Goal: Task Accomplishment & Management: Use online tool/utility

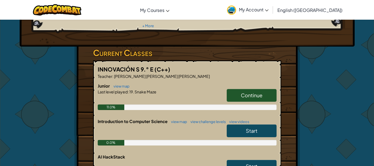
scroll to position [75, 0]
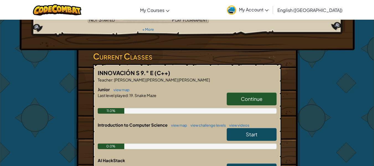
click at [260, 93] on link "Continue" at bounding box center [252, 99] width 50 height 13
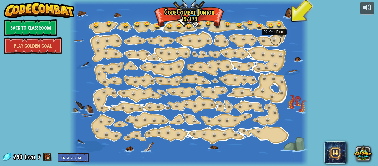
click at [273, 41] on link at bounding box center [275, 39] width 11 height 11
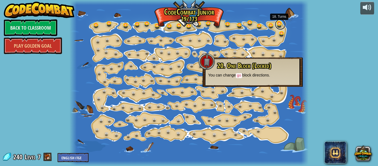
click at [280, 27] on link at bounding box center [280, 24] width 11 height 11
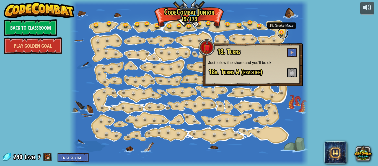
click at [283, 35] on link at bounding box center [283, 33] width 11 height 11
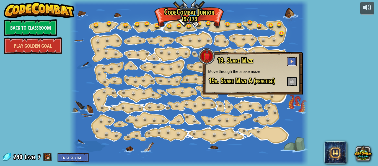
click at [292, 60] on span at bounding box center [292, 61] width 4 height 4
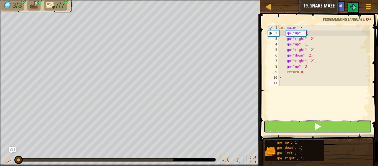
click at [305, 123] on button at bounding box center [318, 126] width 108 height 13
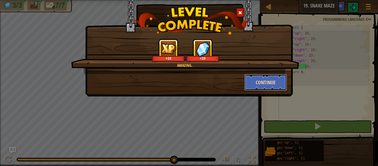
click at [254, 84] on button "Continue" at bounding box center [266, 82] width 43 height 17
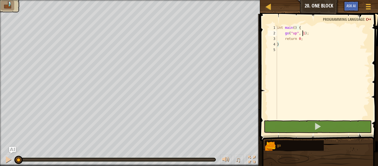
click at [304, 33] on div "int main ( ) { go ( " up " , 1 ) ; return 0 ; }" at bounding box center [323, 77] width 94 height 105
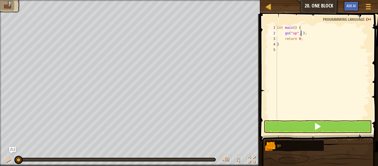
type textarea "go("up", 2);"
type textarea "go"
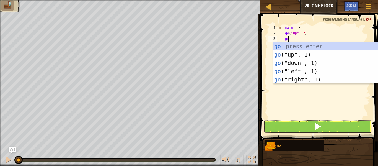
scroll to position [2, 1]
click at [320, 72] on div "go press enter go ("up", 1) press enter go ("down", 1) press enter go ("left", …" at bounding box center [325, 71] width 105 height 58
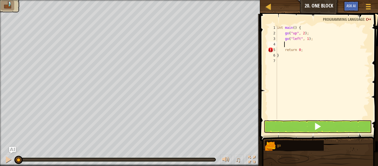
scroll to position [2, 0]
click at [307, 38] on div "int main ( ) { go ( " up " , 2 ) ; go ( " left " , 1 ) ; return 0 ; }" at bounding box center [323, 77] width 94 height 105
type textarea "go("left", 3);"
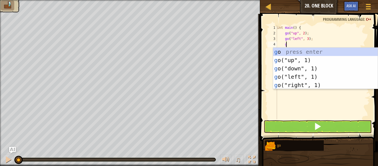
type textarea "go"
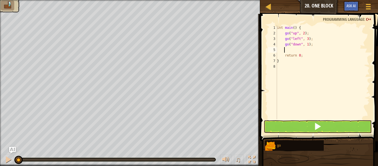
type textarea "go"
click at [307, 45] on div "int main ( ) { go ( " up " , 2 ) ; go ( " left " , 3 ) ; go ( " down " , 1 ) ; …" at bounding box center [323, 77] width 94 height 105
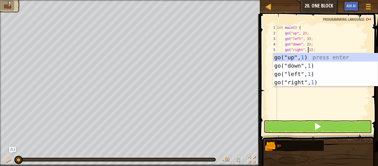
scroll to position [2, 2]
type textarea "go("right", 1);"
click at [298, 130] on button at bounding box center [318, 126] width 108 height 13
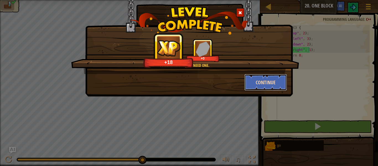
click at [273, 84] on button "Continue" at bounding box center [266, 82] width 43 height 17
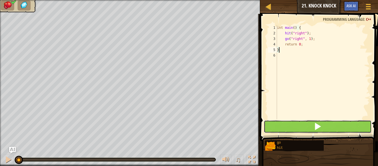
click at [293, 123] on button at bounding box center [318, 126] width 108 height 13
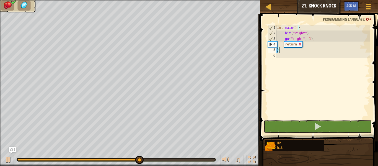
click at [307, 40] on div "int main ( ) { hit ( " right " ) ; go ( " right " , 1 ) ; return 0 ; }" at bounding box center [323, 77] width 94 height 105
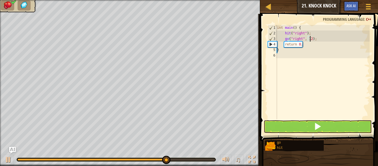
scroll to position [2, 2]
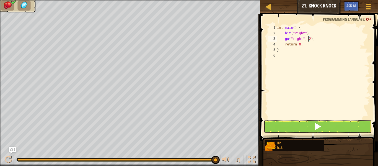
type textarea "go("right", 2);"
click at [291, 127] on button at bounding box center [318, 126] width 108 height 13
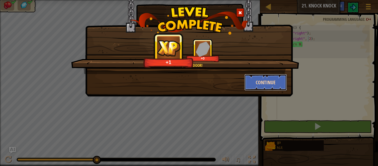
click at [256, 86] on button "Continue" at bounding box center [266, 82] width 43 height 17
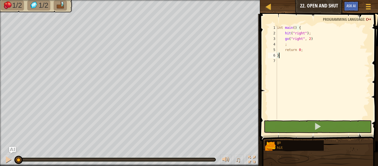
click at [314, 41] on div "int main ( ) { hit ( " right " ) ; go ( " right " , 2 ) ; return 0 ; }" at bounding box center [323, 77] width 94 height 105
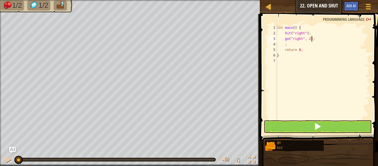
scroll to position [2, 1]
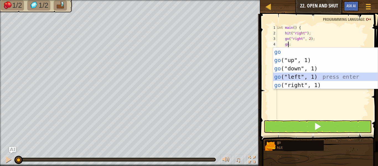
click at [316, 74] on div "go press enter go ("up", 1) press enter go ("down", 1) press enter go ("left", …" at bounding box center [325, 77] width 105 height 58
type textarea "go("left", 1);"
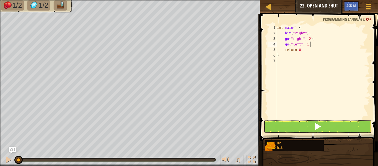
scroll to position [2, 0]
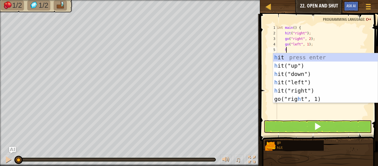
type textarea "hi"
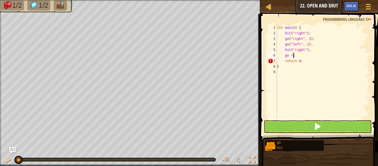
scroll to position [2, 1]
type textarea "g"
type textarea "go"
click at [326, 124] on button at bounding box center [318, 126] width 108 height 13
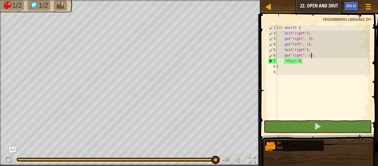
click at [294, 43] on div "int main ( ) { hit ( " right " ) ; go ( " right " , 2 ) ; go ( " left " , 1 ) ;…" at bounding box center [323, 77] width 94 height 105
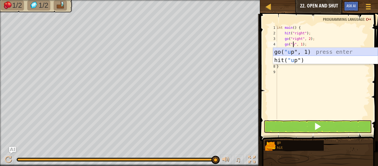
click at [300, 52] on div "go( "u p", 1) press enter hit( "u p") press enter" at bounding box center [325, 64] width 105 height 33
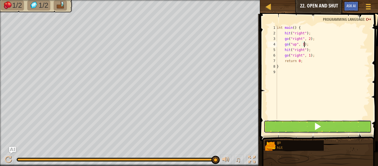
click at [292, 124] on button at bounding box center [318, 126] width 108 height 13
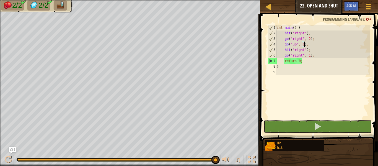
click at [307, 56] on div "int main ( ) { hit ( " right " ) ; go ( " right " , 2 ) ; go ( " up " , 1 ) ; h…" at bounding box center [323, 77] width 94 height 105
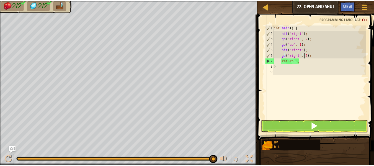
scroll to position [2, 2]
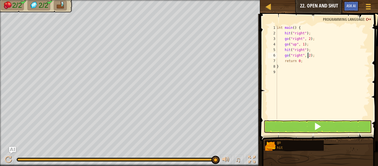
type textarea "go("right", 2);"
click at [306, 122] on button at bounding box center [318, 126] width 108 height 13
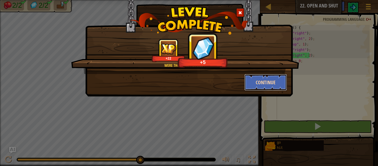
click at [263, 82] on button "Continue" at bounding box center [266, 82] width 43 height 17
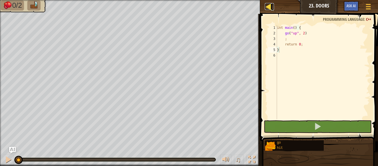
click at [270, 7] on div at bounding box center [268, 6] width 7 height 7
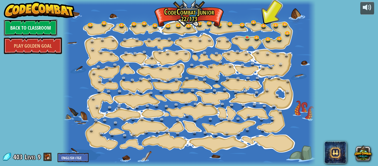
click at [46, 29] on link "Back to Classroom" at bounding box center [30, 27] width 53 height 17
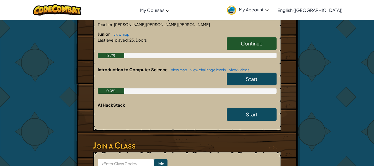
scroll to position [117, 0]
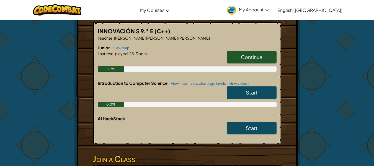
click at [245, 86] on link "Start" at bounding box center [252, 92] width 50 height 13
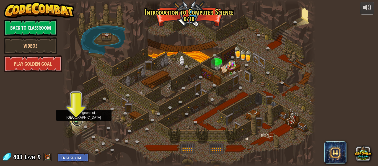
click at [75, 120] on link at bounding box center [77, 120] width 11 height 11
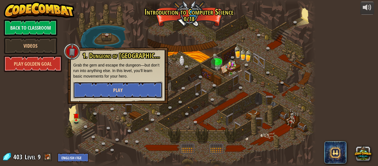
click at [119, 92] on span "Play" at bounding box center [117, 90] width 9 height 7
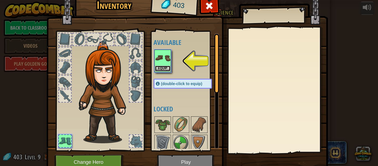
click at [166, 66] on button "Equip" at bounding box center [163, 69] width 16 height 6
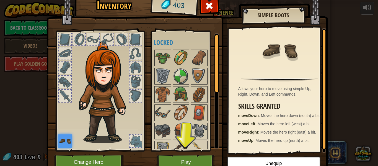
click at [183, 59] on img at bounding box center [181, 58] width 16 height 16
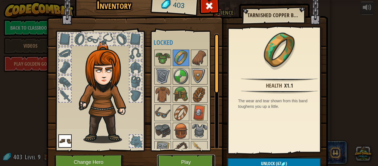
click at [186, 161] on button "Play" at bounding box center [186, 162] width 58 height 15
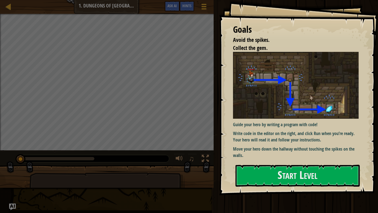
click at [292, 97] on img at bounding box center [298, 85] width 130 height 66
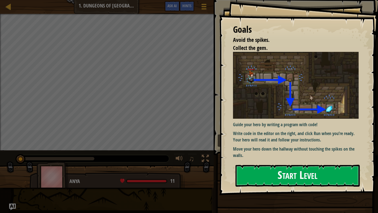
click at [274, 166] on button "Start Level" at bounding box center [298, 176] width 124 height 22
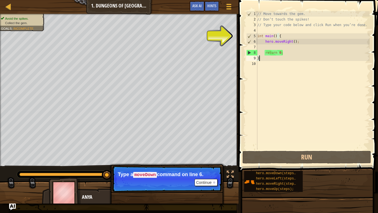
click at [273, 37] on div "// Move towards the gem. // Don’t touch the spikes! // Type your code below and…" at bounding box center [313, 86] width 114 height 150
type textarea "int main() {"
click at [271, 46] on div "// Move towards the gem. // Don’t touch the spikes! // Type your code below and…" at bounding box center [313, 86] width 114 height 150
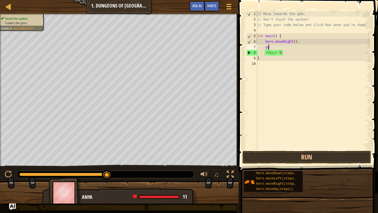
scroll to position [2, 1]
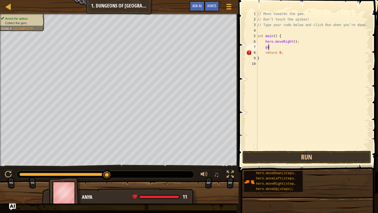
type textarea "g"
type textarea "he"
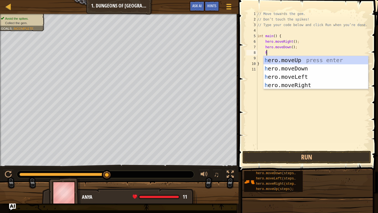
type textarea "her"
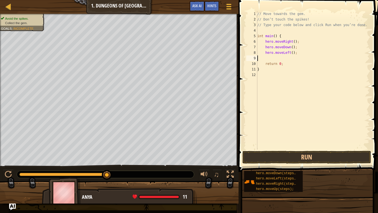
scroll to position [2, 0]
click at [321, 158] on button "Run" at bounding box center [307, 157] width 129 height 13
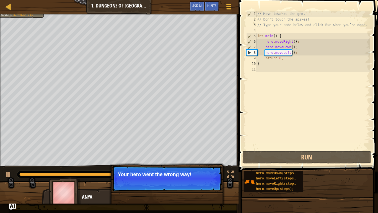
click at [286, 52] on div "// Move towards the gem. // Don’t touch the spikes! // Type your code below and…" at bounding box center [313, 86] width 114 height 150
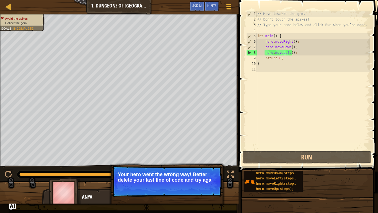
click at [286, 52] on div "// Move towards the gem. // Don’t touch the spikes! // Type your code below and…" at bounding box center [313, 86] width 114 height 150
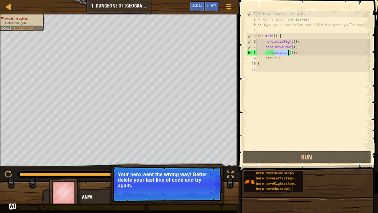
click at [286, 52] on div "// Move towards the gem. // Don’t touch the spikes! // Type your code below and…" at bounding box center [313, 86] width 114 height 150
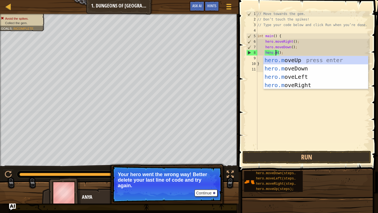
scroll to position [2, 1]
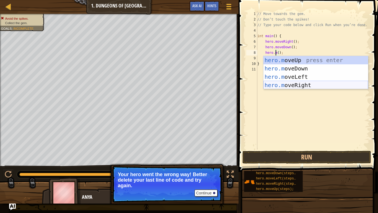
click at [318, 86] on div "hero.m oveUp press enter hero.m oveDown press enter hero.m oveLeft press enter …" at bounding box center [316, 81] width 105 height 50
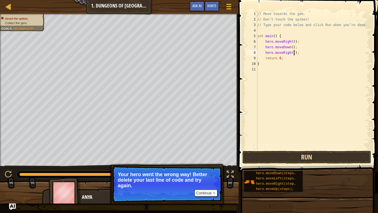
type textarea "hero.moveRight();"
click at [287, 156] on button "Run" at bounding box center [307, 157] width 129 height 13
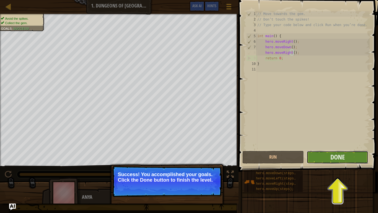
click at [358, 153] on button "Done" at bounding box center [338, 157] width 62 height 13
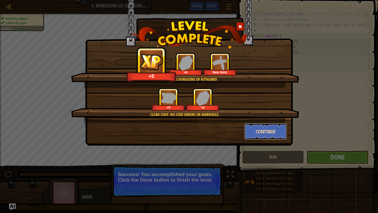
click at [264, 134] on button "Continue" at bounding box center [266, 131] width 43 height 17
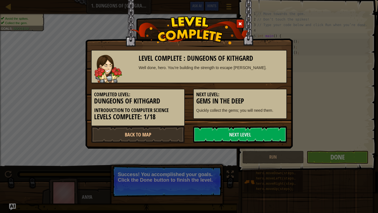
click at [264, 134] on link "Next Level" at bounding box center [240, 134] width 94 height 17
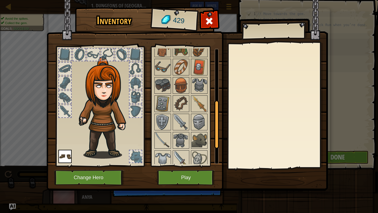
scroll to position [128, 0]
click at [200, 121] on img at bounding box center [200, 122] width 16 height 16
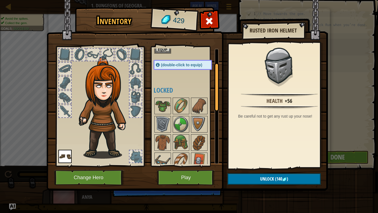
scroll to position [33, 0]
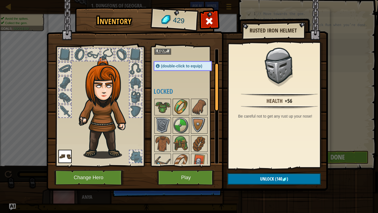
click at [174, 103] on img at bounding box center [181, 107] width 16 height 16
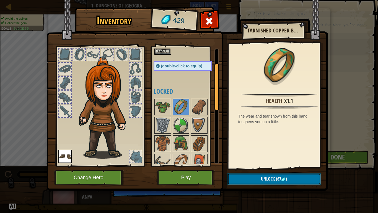
click at [271, 166] on span "Unlock" at bounding box center [268, 179] width 14 height 6
click at [279, 166] on button "Confirm" at bounding box center [274, 178] width 93 height 11
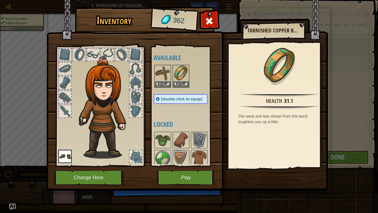
scroll to position [2, 3]
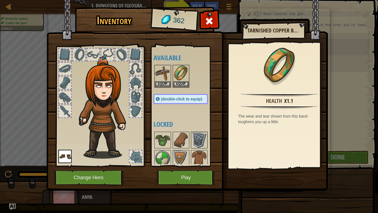
click at [204, 141] on img at bounding box center [200, 140] width 16 height 16
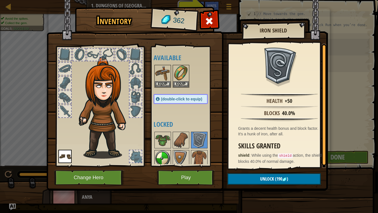
click at [161, 153] on img at bounding box center [163, 158] width 16 height 16
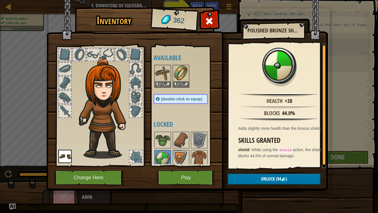
click at [183, 153] on img at bounding box center [181, 158] width 16 height 16
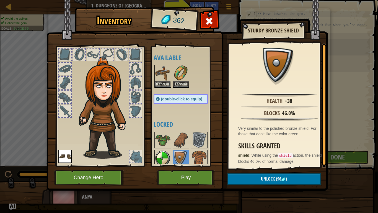
click at [166, 152] on img at bounding box center [163, 158] width 16 height 16
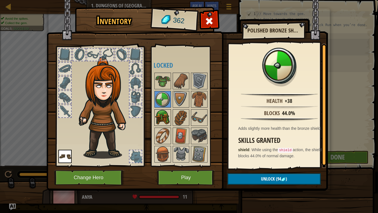
scroll to position [64, 0]
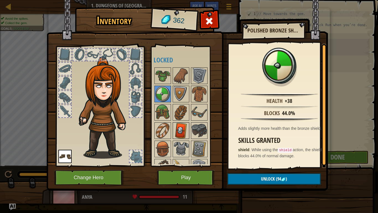
click at [179, 129] on img at bounding box center [181, 131] width 16 height 16
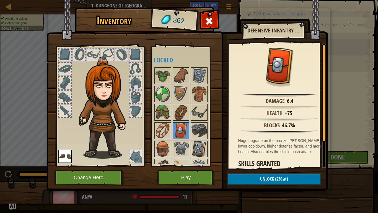
click at [202, 148] on img at bounding box center [200, 149] width 16 height 16
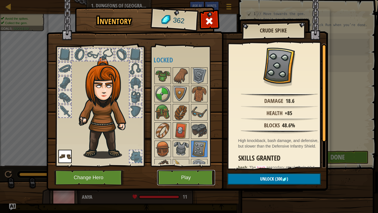
click at [188, 166] on button "Play" at bounding box center [186, 177] width 58 height 15
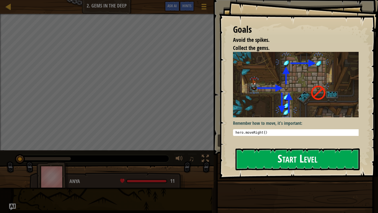
click at [269, 160] on button "Start Level" at bounding box center [298, 159] width 124 height 22
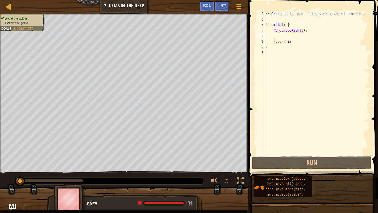
click at [283, 36] on div "// Grab all the gems using your movement commands. int main ( ) { hero . moveRi…" at bounding box center [317, 88] width 106 height 155
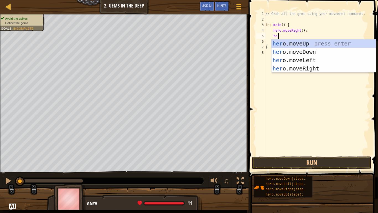
type textarea "hero"
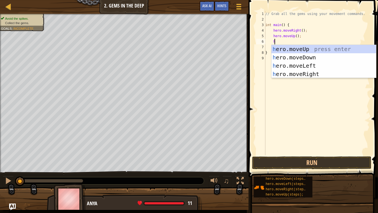
scroll to position [2, 1]
type textarea "her"
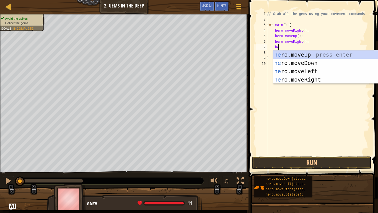
type textarea "her"
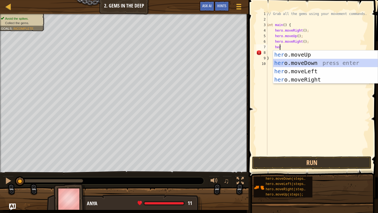
scroll to position [2, 0]
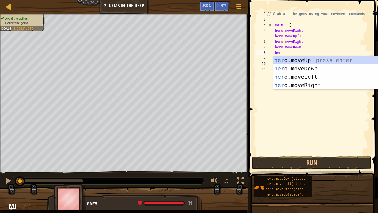
type textarea "hero"
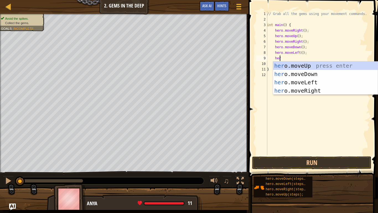
type textarea "hero"
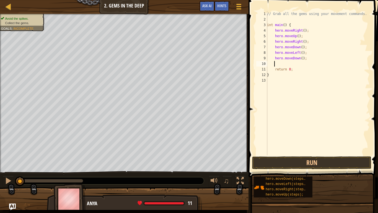
scroll to position [2, 0]
click at [300, 59] on div "// Grab all the gems using your movement commands. int main ( ) { hero . moveRi…" at bounding box center [318, 88] width 104 height 155
type textarea "hero.moveDown(3);"
click at [308, 161] on button "Run" at bounding box center [311, 162] width 119 height 13
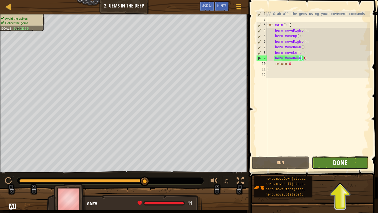
click at [347, 163] on span "Done" at bounding box center [340, 162] width 14 height 9
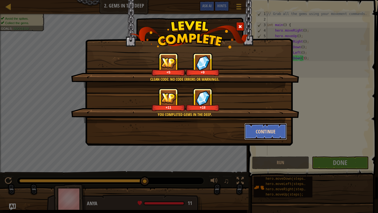
click at [270, 130] on button "Continue" at bounding box center [266, 131] width 43 height 17
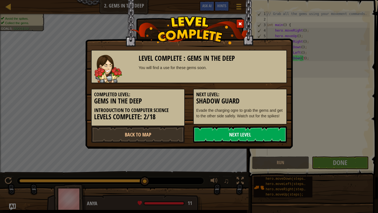
click at [263, 137] on link "Next Level" at bounding box center [240, 134] width 94 height 17
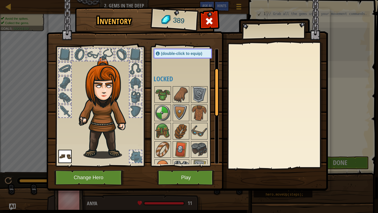
scroll to position [46, 0]
click at [175, 166] on button "Play" at bounding box center [186, 177] width 58 height 15
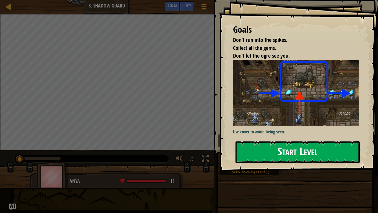
click at [255, 152] on button "Start Level" at bounding box center [298, 152] width 124 height 22
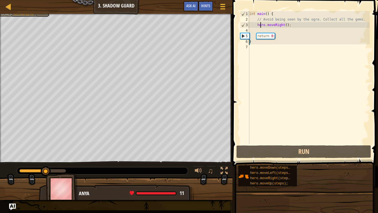
click at [261, 27] on div "int main ( ) { // Avoid being seen by the ogre. Collect all the gems. hero . mo…" at bounding box center [309, 83] width 122 height 144
type textarea "hero.moveRight();"
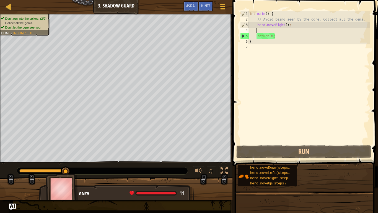
click at [257, 31] on div "int main ( ) { // Avoid being seen by the ogre. Collect all the gems. hero . mo…" at bounding box center [309, 83] width 122 height 144
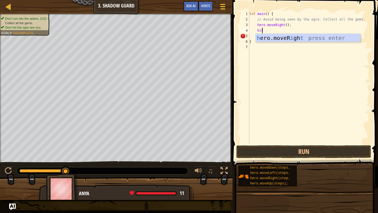
scroll to position [2, 1]
type textarea "hi"
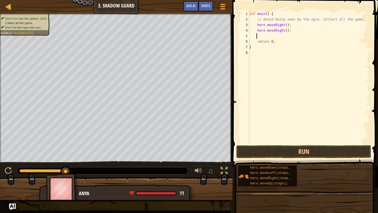
scroll to position [2, 0]
type textarea "h"
click at [284, 26] on div "int main ( ) { // Avoid being seen by the ogre. Collect all the gems. hero . mo…" at bounding box center [309, 83] width 122 height 144
click at [289, 155] on button "Run" at bounding box center [304, 151] width 135 height 13
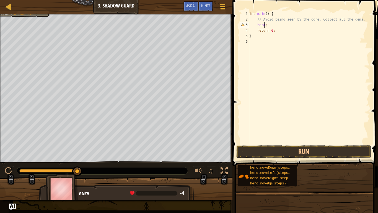
scroll to position [2, 1]
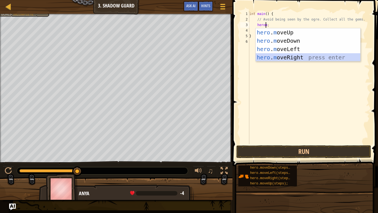
type textarea "hero.moveRight();"
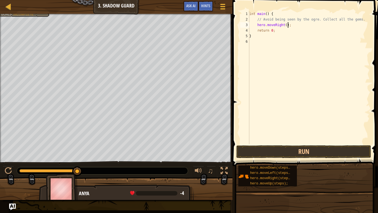
scroll to position [2, 0]
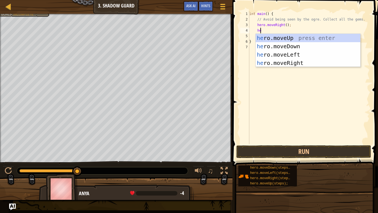
type textarea "her"
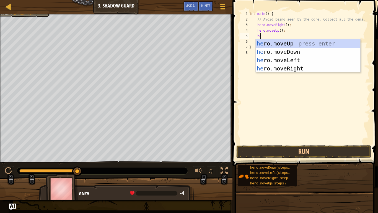
type textarea "her"
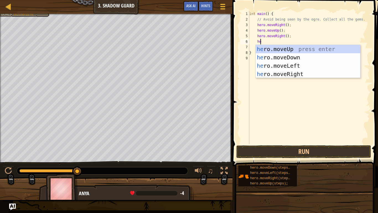
type textarea "her"
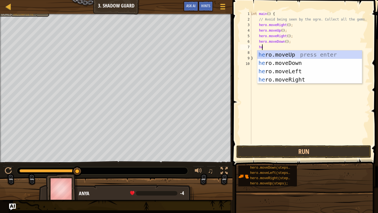
scroll to position [2, 1]
type textarea "hero"
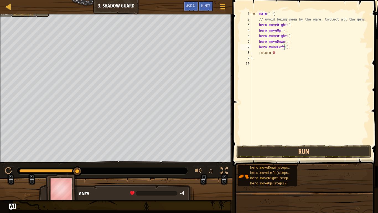
scroll to position [2, 3]
click at [299, 150] on button "Run" at bounding box center [304, 151] width 135 height 13
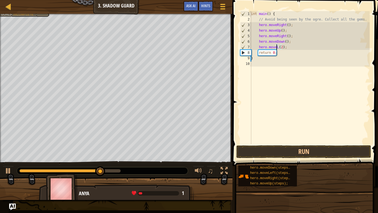
scroll to position [2, 2]
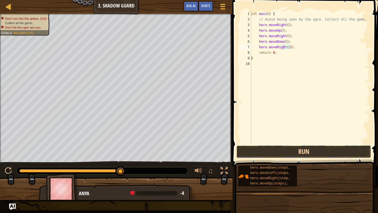
click at [315, 152] on button "Run" at bounding box center [304, 151] width 135 height 13
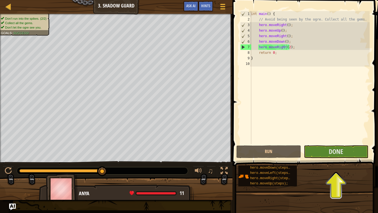
click at [335, 158] on span at bounding box center [306, 75] width 150 height 182
click at [332, 155] on span "Done" at bounding box center [336, 151] width 14 height 9
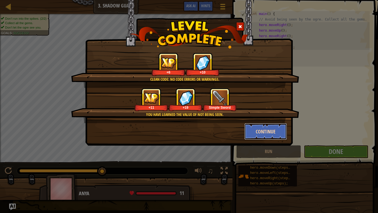
click at [277, 133] on button "Continue" at bounding box center [266, 131] width 43 height 17
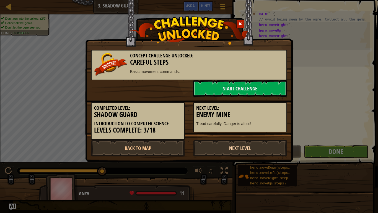
click at [253, 151] on link "Next Level" at bounding box center [240, 148] width 94 height 17
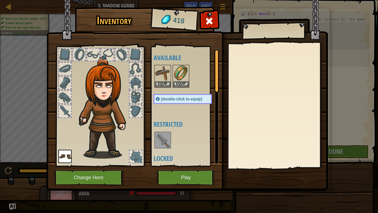
click at [160, 145] on img at bounding box center [163, 140] width 16 height 16
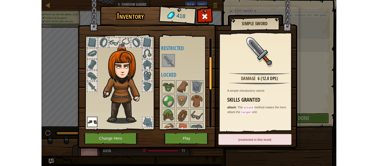
scroll to position [63, 0]
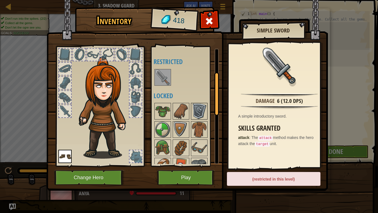
click at [195, 111] on img at bounding box center [200, 111] width 16 height 16
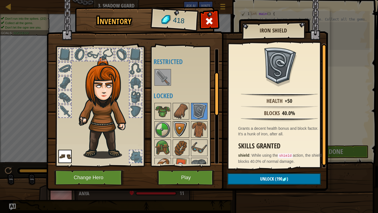
click at [186, 133] on img at bounding box center [181, 130] width 16 height 16
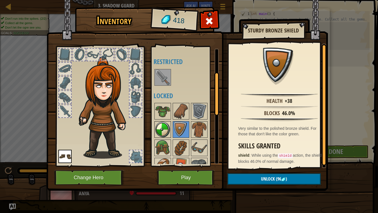
click at [168, 132] on img at bounding box center [163, 130] width 16 height 16
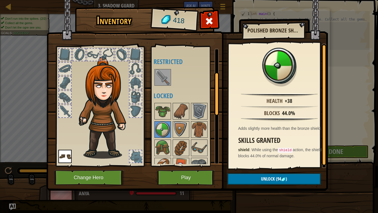
click at [190, 133] on div at bounding box center [189, 202] width 70 height 201
click at [187, 131] on img at bounding box center [181, 130] width 16 height 16
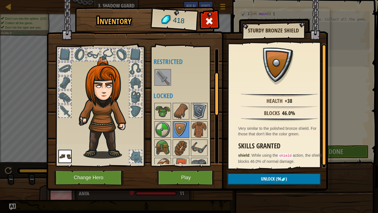
click at [199, 116] on img at bounding box center [200, 111] width 16 height 16
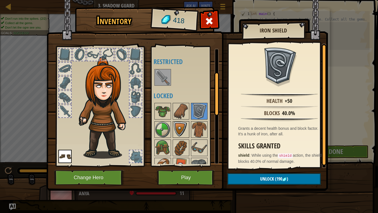
click at [183, 130] on img at bounding box center [181, 130] width 16 height 16
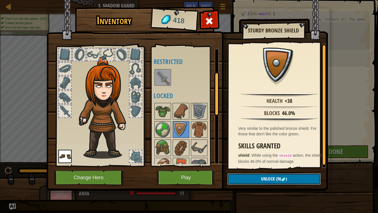
click at [266, 166] on span "Unlock" at bounding box center [268, 179] width 14 height 6
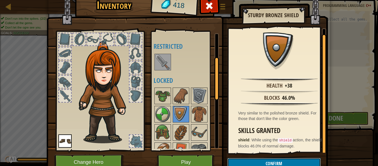
scroll to position [1, 0]
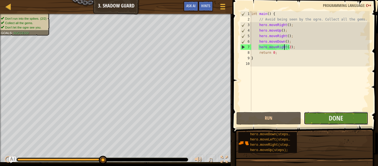
click at [314, 116] on button "Done" at bounding box center [336, 118] width 65 height 13
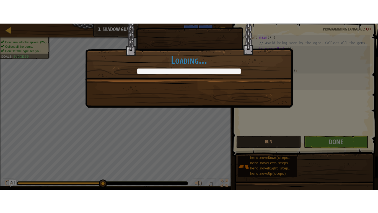
scroll to position [2, 3]
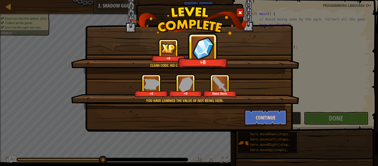
type textarea "hero.moveRightf(2);"
click at [276, 118] on button "Continue" at bounding box center [266, 117] width 43 height 17
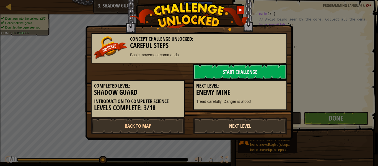
click at [237, 128] on link "Next Level" at bounding box center [240, 125] width 94 height 17
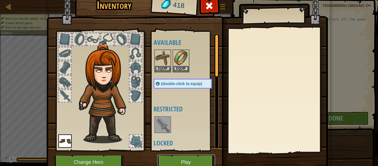
click at [195, 161] on button "Play" at bounding box center [186, 162] width 58 height 15
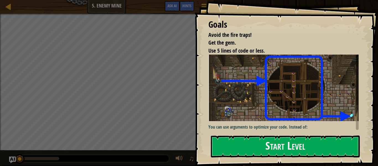
click at [206, 158] on div at bounding box center [205, 158] width 7 height 7
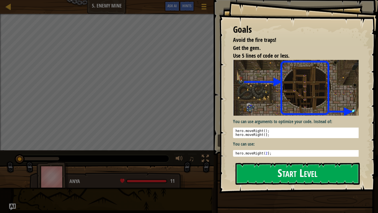
click at [258, 166] on button "Start Level" at bounding box center [298, 174] width 124 height 22
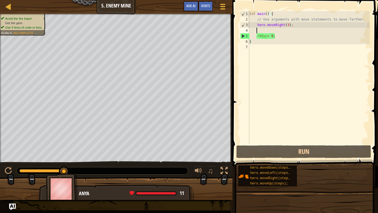
click at [266, 30] on div "int main ( ) { // Use arguments with move statements to move farther. hero . mo…" at bounding box center [309, 83] width 122 height 144
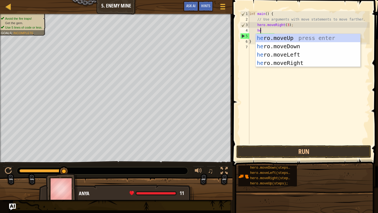
type textarea "her"
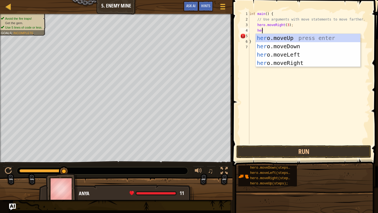
scroll to position [2, 0]
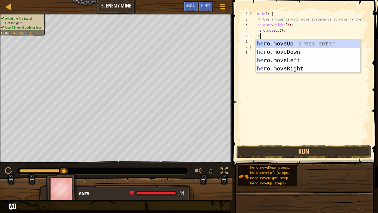
type textarea "her"
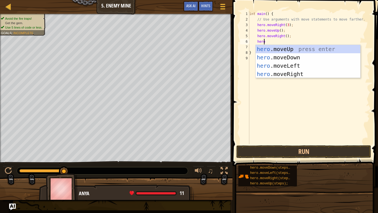
type textarea "heron"
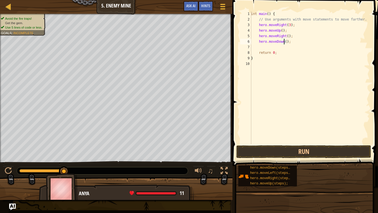
type textarea "hero.moveDown(3);"
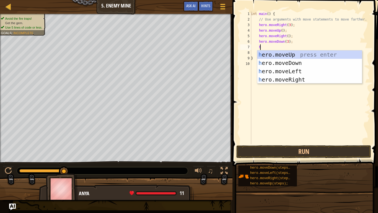
type textarea "her"
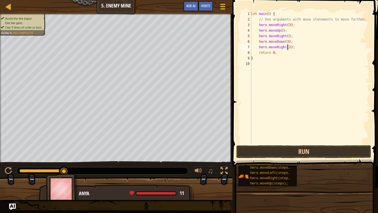
scroll to position [2, 3]
type textarea "hero.moveRight(2);"
click at [279, 155] on button "Run" at bounding box center [304, 151] width 135 height 13
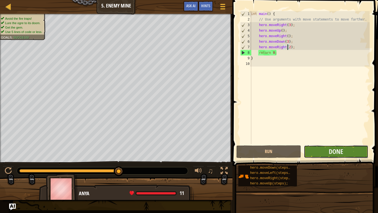
click at [352, 151] on button "Done" at bounding box center [336, 151] width 65 height 13
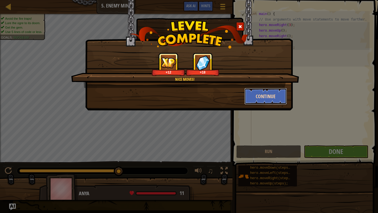
click at [266, 95] on button "Continue" at bounding box center [266, 96] width 43 height 17
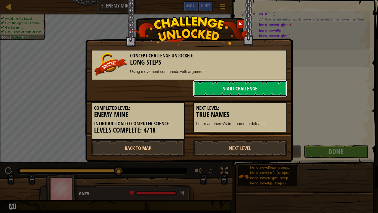
click at [240, 95] on link "Start Challenge" at bounding box center [240, 88] width 94 height 17
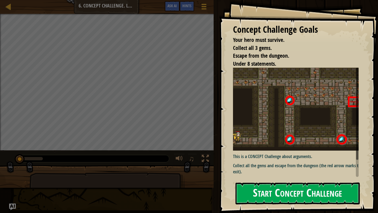
click at [289, 122] on img at bounding box center [298, 109] width 130 height 83
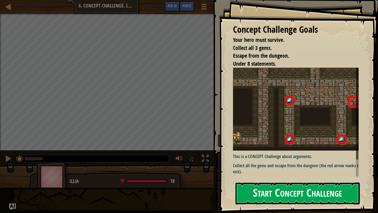
click at [282, 166] on button "Start Concept Challenge" at bounding box center [298, 193] width 124 height 22
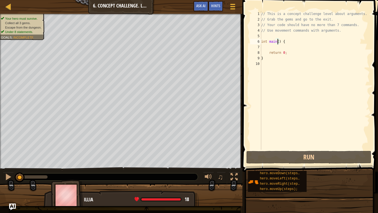
click at [278, 41] on div "// This is a concept challenge level about arguments. // Grab the gems and go t…" at bounding box center [315, 86] width 110 height 150
type textarea "int main() {"
click at [272, 47] on div "// This is a concept challenge level about arguments. // Grab the gems and go t…" at bounding box center [315, 86] width 110 height 150
type textarea "h"
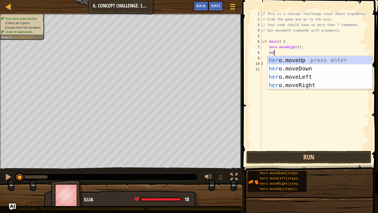
scroll to position [2, 1]
type textarea "hero"
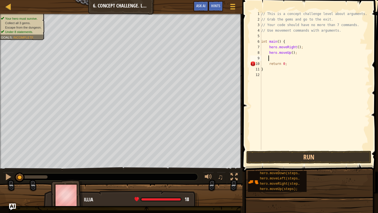
scroll to position [2, 0]
type textarea "hero.moveUp(3);"
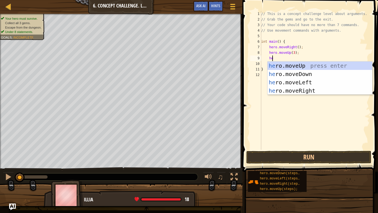
type textarea "her"
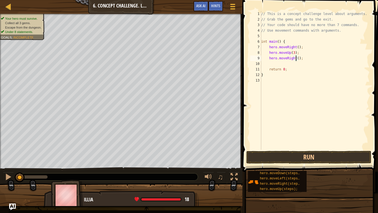
type textarea "hero.moveRight(2);"
type textarea "h"
type textarea "hero.moveDown(3);"
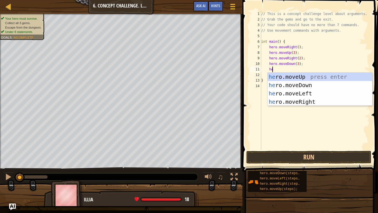
type textarea "hero"
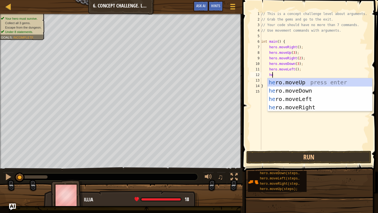
type textarea "her"
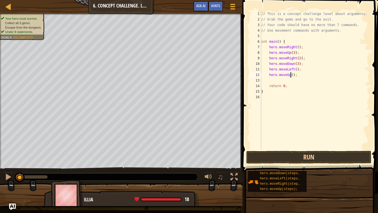
type textarea "hero.moveUp(2);"
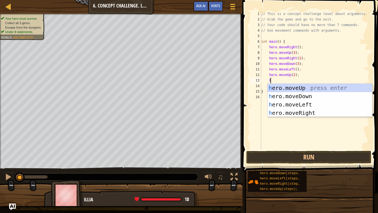
type textarea "he"
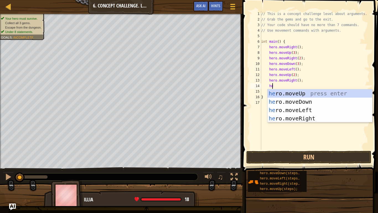
scroll to position [2, 1]
type textarea "hero"
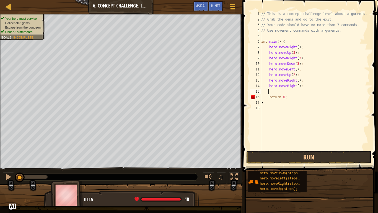
scroll to position [2, 0]
type textarea "return 0;"
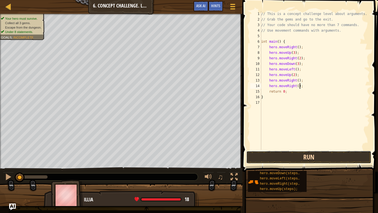
click at [304, 159] on button "Run" at bounding box center [308, 157] width 125 height 13
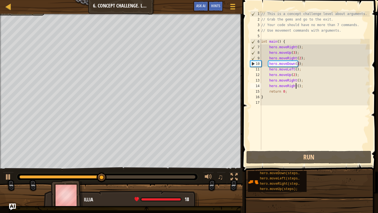
click at [297, 86] on div "// This is a concept challenge level about arguments. // Grab the gems and go t…" at bounding box center [315, 86] width 110 height 150
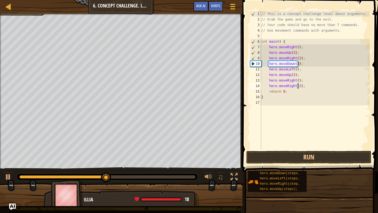
scroll to position [2, 3]
click at [286, 160] on button "Run" at bounding box center [308, 157] width 125 height 13
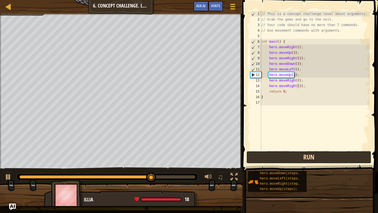
click at [286, 160] on button "Run" at bounding box center [308, 157] width 125 height 13
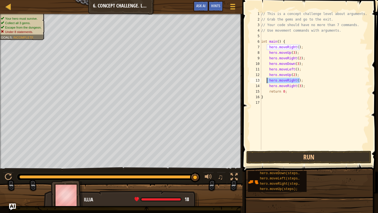
drag, startPoint x: 304, startPoint y: 79, endPoint x: 268, endPoint y: 80, distance: 36.0
click at [268, 80] on div "// This is a concept challenge level about arguments. // Grab the gems and go t…" at bounding box center [315, 86] width 110 height 150
type textarea "hero.moveRight();"
type textarea "hero.moveUp(2);"
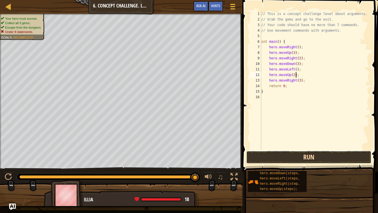
click at [286, 159] on button "Run" at bounding box center [308, 157] width 125 height 13
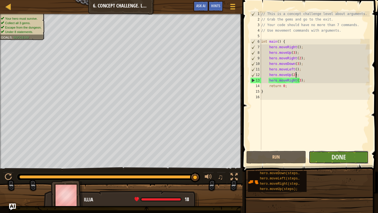
click at [319, 156] on button "Done" at bounding box center [339, 157] width 60 height 13
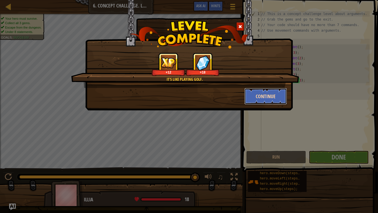
click at [260, 96] on button "Continue" at bounding box center [266, 96] width 43 height 17
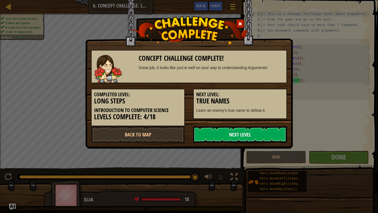
click at [241, 135] on link "Next Level" at bounding box center [240, 134] width 94 height 17
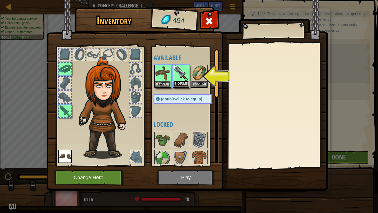
click at [182, 83] on button "Equip" at bounding box center [181, 84] width 16 height 6
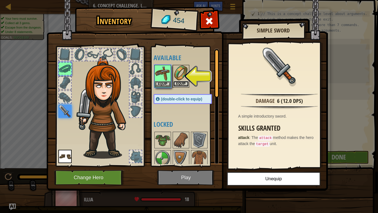
click at [182, 84] on button "Equip" at bounding box center [181, 84] width 16 height 6
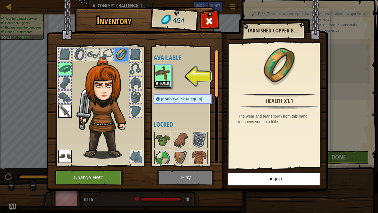
click at [161, 83] on button "Equip" at bounding box center [163, 84] width 16 height 6
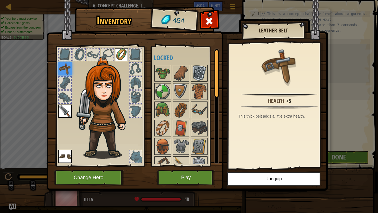
click at [204, 79] on img at bounding box center [200, 73] width 16 height 16
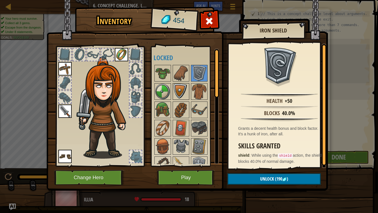
click at [178, 88] on img at bounding box center [181, 92] width 16 height 16
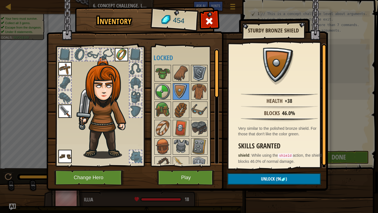
click at [202, 71] on img at bounding box center [200, 73] width 16 height 16
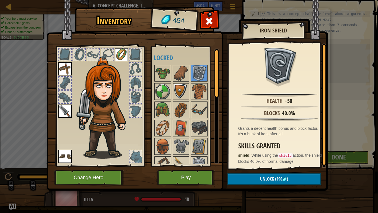
click at [179, 95] on img at bounding box center [181, 92] width 16 height 16
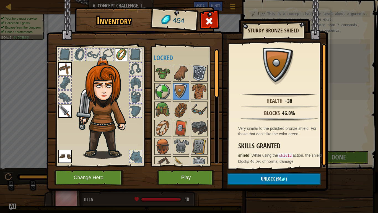
click at [199, 78] on img at bounding box center [200, 73] width 16 height 16
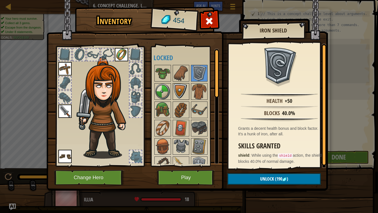
click at [181, 93] on img at bounding box center [181, 92] width 16 height 16
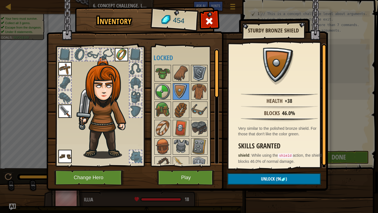
click at [204, 73] on img at bounding box center [200, 73] width 16 height 16
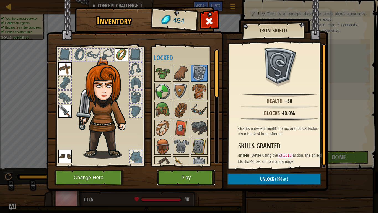
click at [189, 166] on button "Play" at bounding box center [186, 177] width 58 height 15
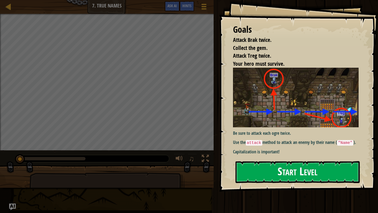
click at [279, 166] on button "Start Level" at bounding box center [298, 172] width 124 height 22
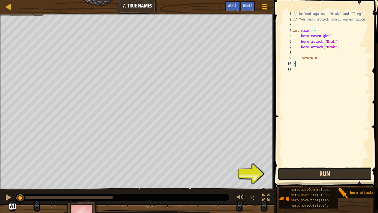
click at [308, 166] on button "Run" at bounding box center [325, 173] width 94 height 13
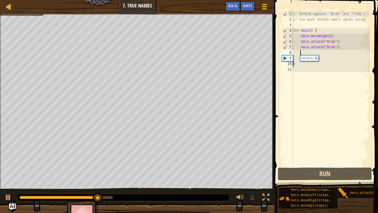
click at [305, 52] on div "// Defend against "Brak" and "Treg"! // You must attack small ogres twice. int …" at bounding box center [331, 94] width 78 height 166
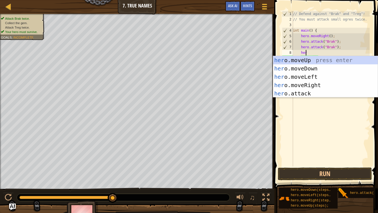
type textarea "hero"
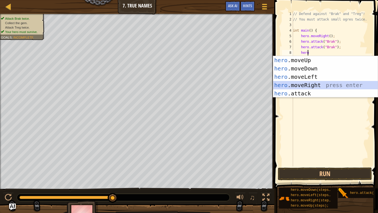
scroll to position [2, 0]
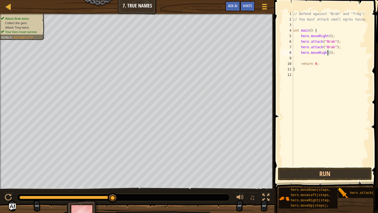
type textarea "hero.moveRight(2);"
type textarea "h"
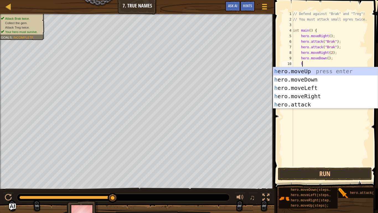
scroll to position [2, 1]
type textarea "hero"
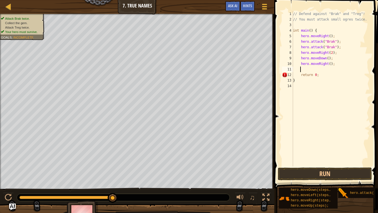
scroll to position [2, 0]
type textarea "hero.moveRight(2);"
click at [312, 166] on button "Run" at bounding box center [325, 173] width 94 height 13
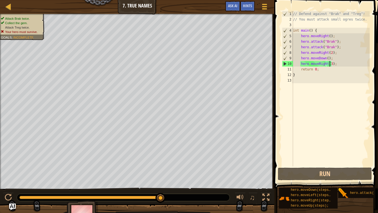
click at [331, 58] on div "// Defend against "Brak" and "Treg"! // You must attack small ogres twice. int …" at bounding box center [331, 94] width 78 height 166
type textarea "hero.moveDown();"
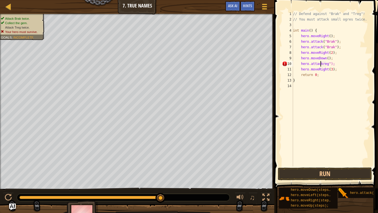
scroll to position [2, 2]
type textarea "hero.attack(Treg");"
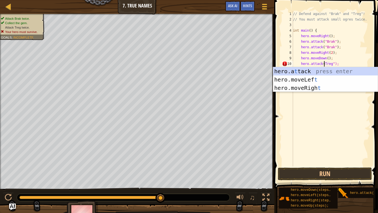
click at [323, 135] on div "// Defend against "Brak" and "Treg"! // You must attack small ogres twice. int …" at bounding box center [331, 94] width 78 height 166
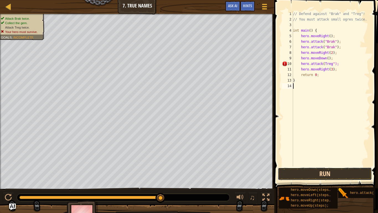
click at [321, 166] on button "Run" at bounding box center [325, 173] width 94 height 13
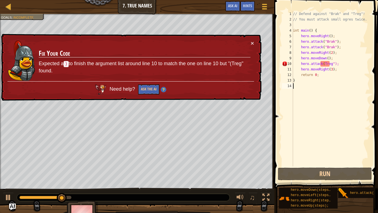
click at [333, 65] on div "// Defend against "Brak" and "Treg"! // You must attack small ogres twice. int …" at bounding box center [331, 94] width 78 height 166
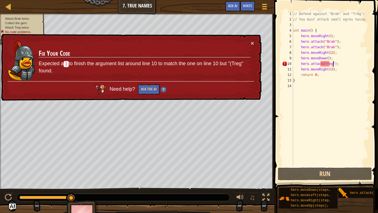
click at [322, 63] on div "// Defend against "Brak" and "Treg"! // You must attack small ogres twice. int …" at bounding box center [331, 94] width 78 height 166
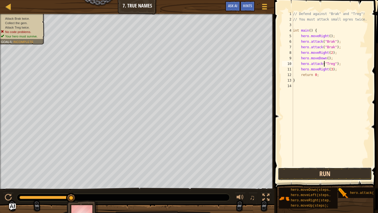
click at [315, 166] on button "Run" at bounding box center [325, 173] width 94 height 13
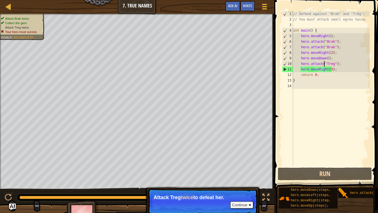
click at [331, 63] on div "// Defend against "Brak" and "Treg"! // You must attack small ogres twice. int …" at bounding box center [331, 94] width 78 height 166
click at [335, 63] on div "// Defend against "Brak" and "Treg"! // You must attack small ogres twice. int …" at bounding box center [331, 94] width 78 height 166
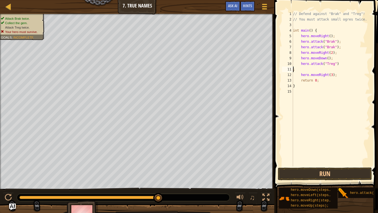
scroll to position [2, 0]
type textarea "hero.attack("Treg");"
click at [326, 166] on span at bounding box center [327, 86] width 108 height 204
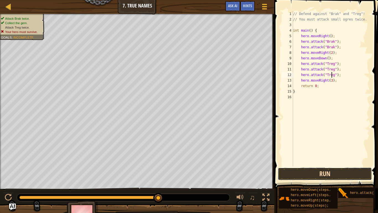
click at [325, 166] on button "Run" at bounding box center [325, 173] width 94 height 13
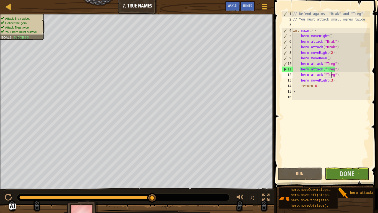
click at [329, 75] on div "// Defend against "Brak" and "Treg"! // You must attack small ogres twice. int …" at bounding box center [331, 94] width 78 height 166
type textarea "hero.moveRight(3);"
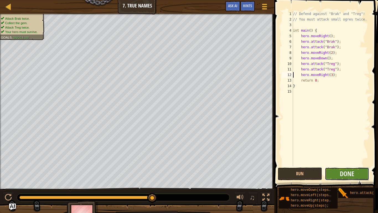
click at [333, 166] on button "Done" at bounding box center [347, 173] width 44 height 13
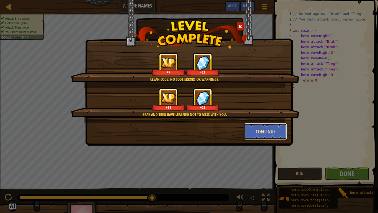
click at [270, 126] on button "Continue" at bounding box center [266, 131] width 43 height 17
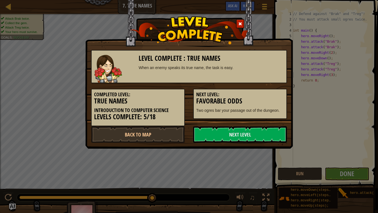
click at [270, 126] on link "Next Level" at bounding box center [240, 134] width 94 height 17
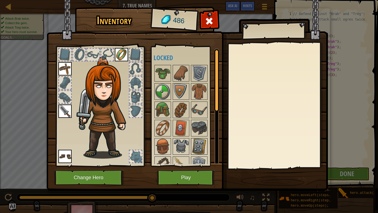
click at [201, 148] on img at bounding box center [200, 146] width 16 height 16
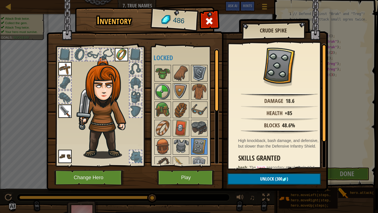
click at [201, 78] on img at bounding box center [200, 73] width 16 height 16
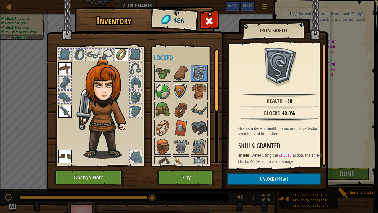
click at [178, 97] on img at bounding box center [181, 92] width 16 height 16
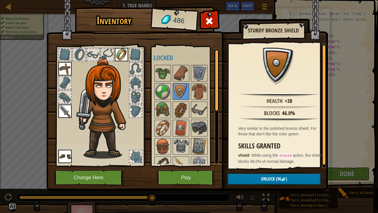
click at [204, 147] on img at bounding box center [200, 146] width 16 height 16
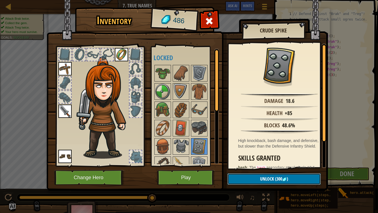
click at [260, 166] on button "Unlock (300 )" at bounding box center [274, 178] width 93 height 11
click at [256, 166] on button "Confirm" at bounding box center [274, 178] width 93 height 11
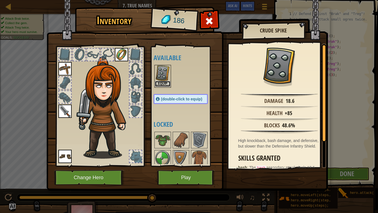
click at [166, 82] on button "Equip" at bounding box center [163, 84] width 16 height 6
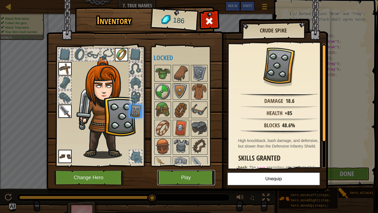
click at [174, 166] on button "Play" at bounding box center [186, 177] width 58 height 15
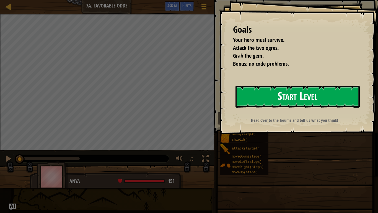
click at [265, 102] on button "Start Level" at bounding box center [298, 97] width 124 height 22
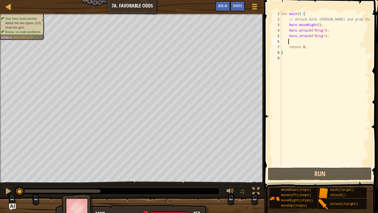
click at [295, 40] on div "int main ( ) { // Attack both [PERSON_NAME] and grab the gem. hero . moveRight …" at bounding box center [325, 94] width 90 height 166
type textarea "h"
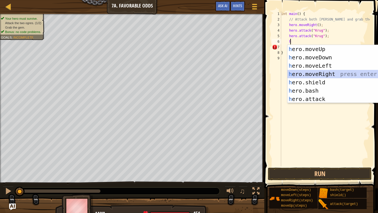
scroll to position [2, 0]
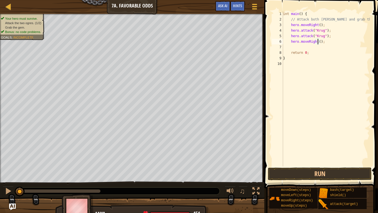
type textarea "hero.moveRight(2);"
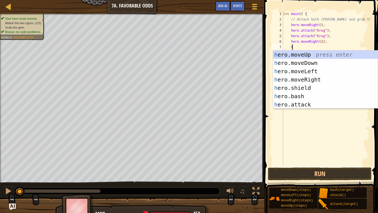
type textarea "her"
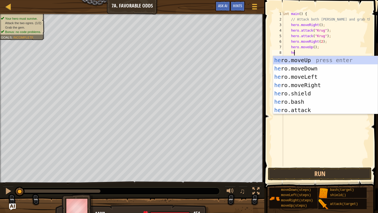
type textarea "hero"
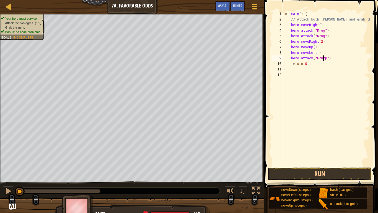
scroll to position [2, 4]
type textarea "return 0;"
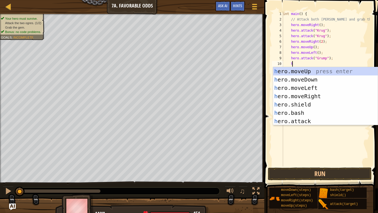
scroll to position [2, 1]
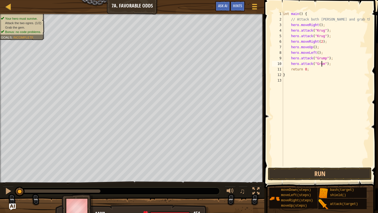
type textarea "hero.attack("Grump");"
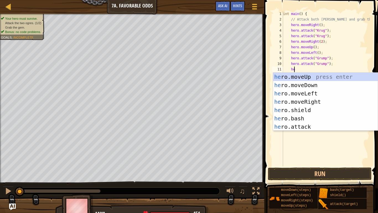
type textarea "her"
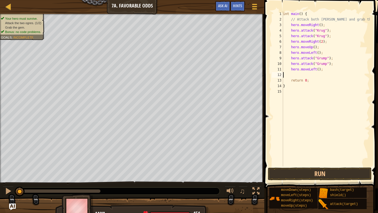
scroll to position [2, 0]
click at [302, 166] on button "Run" at bounding box center [320, 173] width 104 height 13
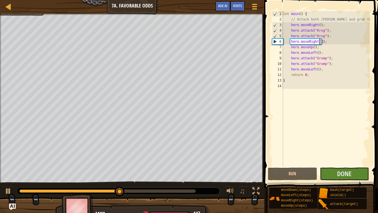
click at [320, 43] on div "int main ( ) { // Attack both [PERSON_NAME] and grab the gem. hero . moveRight …" at bounding box center [326, 94] width 88 height 166
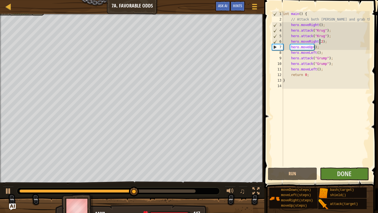
type textarea "hero.moveRight();"
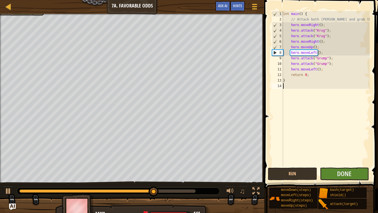
click at [311, 135] on div "int main ( ) { // Attack both [PERSON_NAME] and grab the gem. hero . moveRight …" at bounding box center [326, 94] width 88 height 166
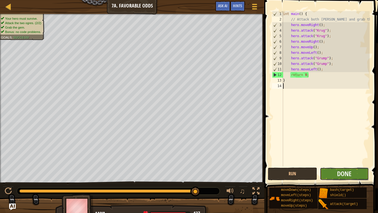
click at [337, 166] on button "Done" at bounding box center [344, 173] width 49 height 13
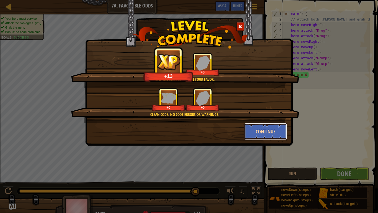
click at [267, 126] on button "Continue" at bounding box center [266, 131] width 43 height 17
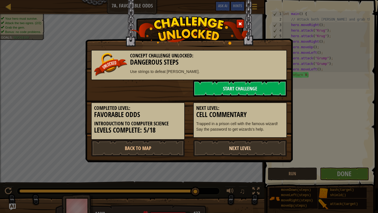
click at [247, 151] on link "Next Level" at bounding box center [240, 148] width 94 height 17
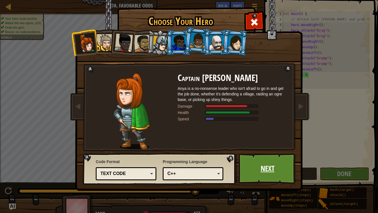
click at [273, 166] on link "Next" at bounding box center [268, 168] width 58 height 30
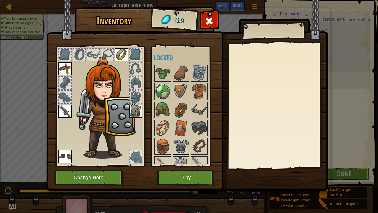
drag, startPoint x: 192, startPoint y: 146, endPoint x: 189, endPoint y: 146, distance: 3.3
click at [189, 146] on div "Available Equip Equip Equip Equip Equip (double-click to equip) Locked" at bounding box center [189, 105] width 70 height 115
click at [183, 145] on img at bounding box center [181, 146] width 16 height 16
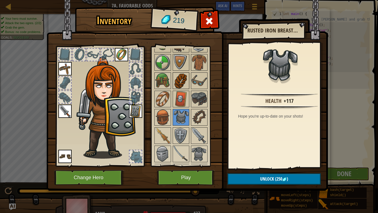
scroll to position [29, 0]
click at [200, 61] on img at bounding box center [200, 62] width 16 height 16
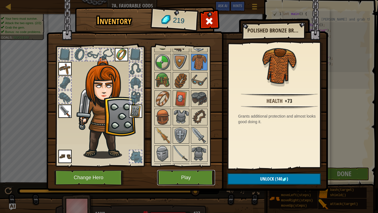
click at [192, 166] on button "Play" at bounding box center [186, 177] width 58 height 15
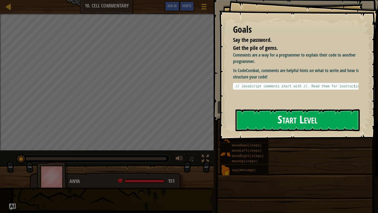
click at [268, 119] on button "Start Level" at bounding box center [298, 120] width 124 height 22
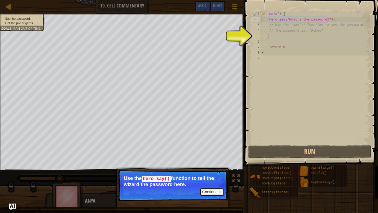
click at [274, 36] on div "int main ( ) { hero . say ( " What's the password? " ) ; // Use the "say()" fun…" at bounding box center [315, 83] width 110 height 144
click at [205, 166] on button "Continue" at bounding box center [212, 191] width 23 height 7
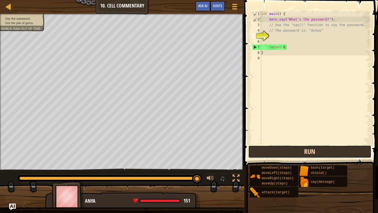
click at [276, 151] on button "Run" at bounding box center [309, 151] width 123 height 13
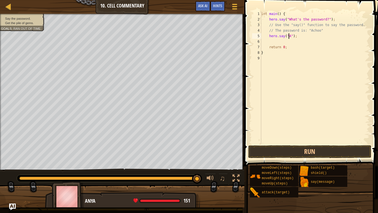
scroll to position [2, 2]
type textarea "hero.say("Achoo");"
type textarea "he"
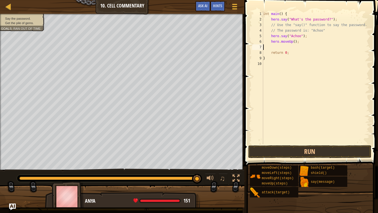
type textarea "hero.moveUp();"
click at [305, 143] on div "int main ( ) { hero . say ( " What's the password? " ) ; // Use the "say()" fun…" at bounding box center [315, 83] width 110 height 144
click at [305, 148] on button "Run" at bounding box center [309, 151] width 123 height 13
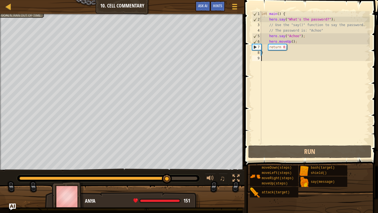
click at [290, 42] on div "int main ( ) { hero . say ( " What's the password? " ) ; // Use the "say()" fun…" at bounding box center [315, 83] width 110 height 144
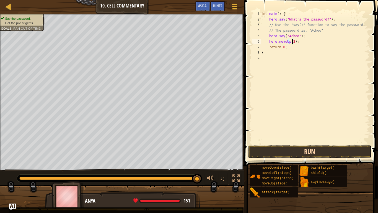
type textarea "hero.moveUp(2);"
click at [293, 151] on button "Run" at bounding box center [309, 151] width 123 height 13
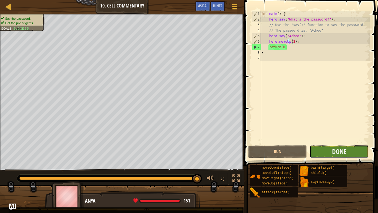
click at [317, 150] on button "Done" at bounding box center [339, 151] width 59 height 13
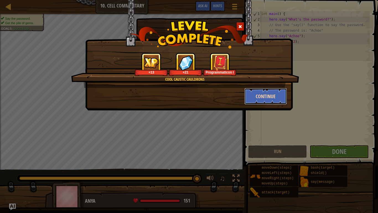
click at [259, 91] on button "Continue" at bounding box center [266, 96] width 43 height 17
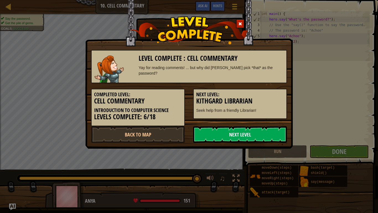
click at [248, 135] on link "Next Level" at bounding box center [240, 134] width 94 height 17
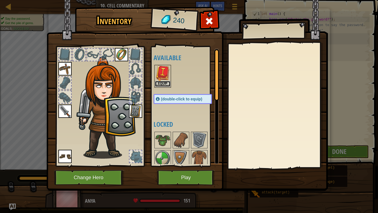
click at [163, 85] on button "Equip" at bounding box center [163, 84] width 16 height 6
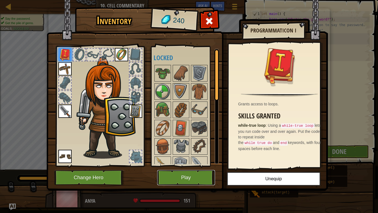
click at [209, 166] on button "Play" at bounding box center [186, 177] width 58 height 15
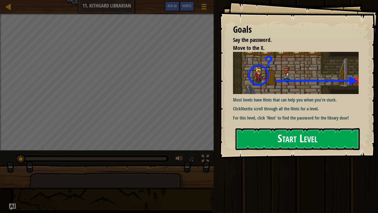
click at [301, 137] on button "Start Level" at bounding box center [298, 139] width 124 height 22
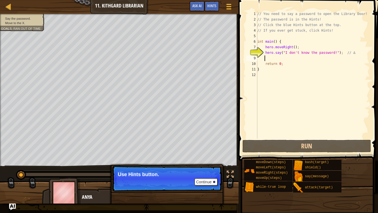
click at [276, 60] on div "// You need to say a password to open the Library Door! // The password is in t…" at bounding box center [313, 80] width 114 height 138
click at [280, 60] on div "// You need to say a password to open the Library Door! // The password is in t…" at bounding box center [313, 80] width 114 height 138
click at [207, 166] on button "Continue" at bounding box center [206, 181] width 23 height 7
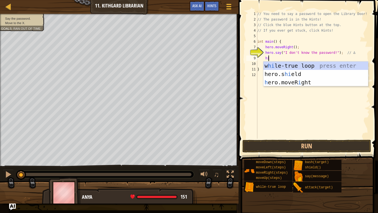
scroll to position [2, 1]
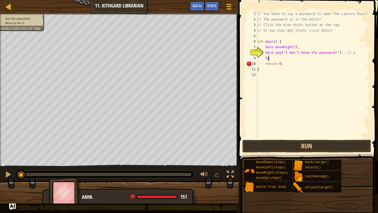
click at [297, 58] on div "// You need to say a password to open the Library Door! // The password is in t…" at bounding box center [313, 80] width 114 height 138
type textarea "h"
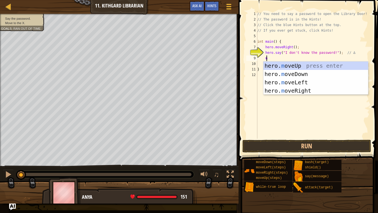
type textarea "mo"
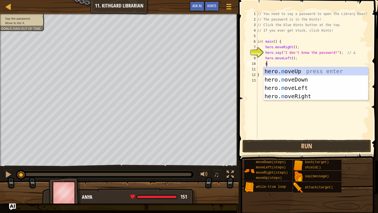
type textarea "mo"
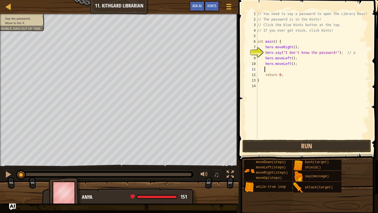
scroll to position [2, 0]
type textarea "h"
type textarea "}"
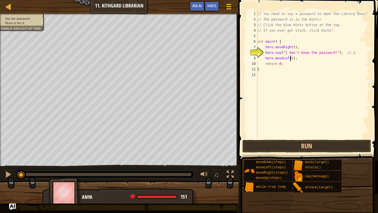
type textarea "hero.moveLeft(2);"
type textarea "h"
click at [292, 63] on div "// You need to say a password to open the Library Door! // The password is in t…" at bounding box center [313, 80] width 114 height 138
type textarea "hero.moveRight();"
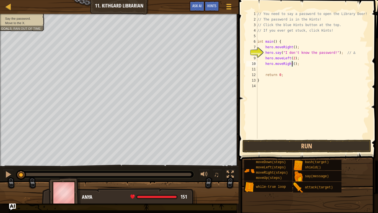
click at [279, 68] on div "// You need to say a password to open the Library Door! // The password is in t…" at bounding box center [313, 80] width 114 height 138
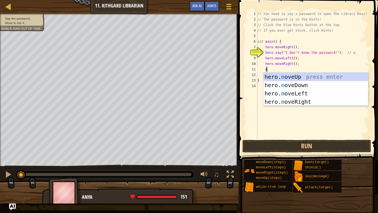
scroll to position [2, 1]
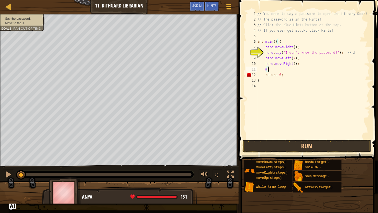
type textarea "m"
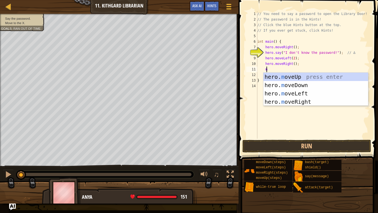
type textarea "me"
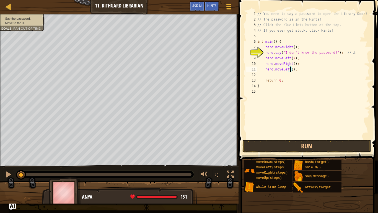
click at [285, 68] on div "// You need to say a password to open the Library Door! // The password is in t…" at bounding box center [313, 80] width 114 height 138
click at [286, 68] on div "// You need to say a password to open the Library Door! // The password is in t…" at bounding box center [313, 74] width 114 height 127
click at [286, 68] on div "// You need to say a password to open the Library Door! // The password is in t…" at bounding box center [313, 80] width 114 height 138
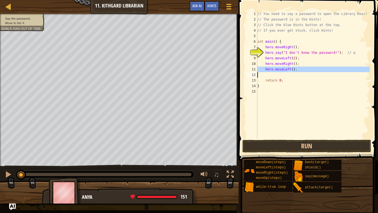
click at [286, 68] on div "// You need to say a password to open the Library Door! // The password is in t…" at bounding box center [313, 80] width 114 height 138
type textarea "hero.moveLeft();"
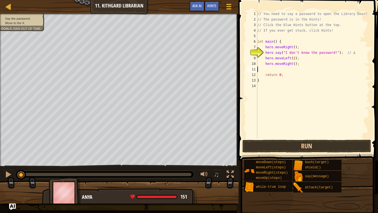
click at [292, 65] on div "// You need to say a password to open the Library Door! // The password is in t…" at bounding box center [313, 80] width 114 height 138
type textarea "hero.moveRight(2);"
click at [271, 70] on div "// You need to say a password to open the Library Door! // The password is in t…" at bounding box center [313, 80] width 114 height 138
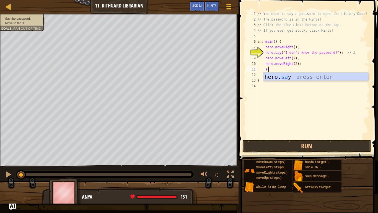
scroll to position [2, 1]
type textarea "hero.say("message");"
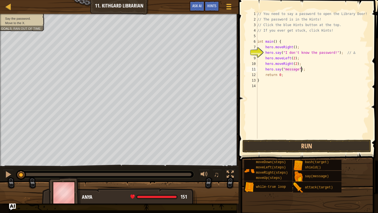
click at [303, 70] on div "// You need to say a password to open the Library Door! // The password is in t…" at bounding box center [313, 80] width 114 height 138
type textarea "h"
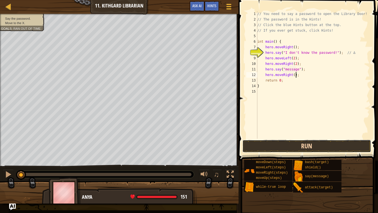
click at [289, 146] on button "Run" at bounding box center [307, 146] width 129 height 13
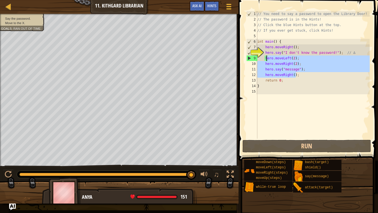
drag, startPoint x: 302, startPoint y: 77, endPoint x: 266, endPoint y: 60, distance: 40.1
click at [266, 60] on div "// You need to say a password to open the Library Door! // The password is in t…" at bounding box center [313, 80] width 114 height 138
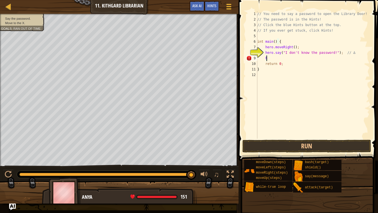
type textarea "h"
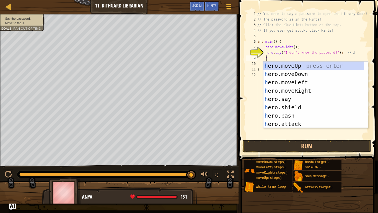
scroll to position [2, 1]
type textarea "her"
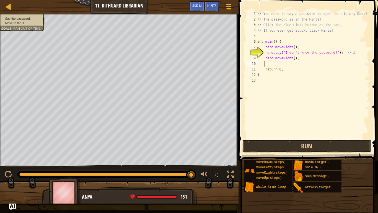
scroll to position [2, 0]
click at [292, 59] on div "// You need to say a password to open the Library Door! // The password is in t…" at bounding box center [313, 80] width 114 height 138
click at [266, 145] on button "Run" at bounding box center [307, 146] width 129 height 13
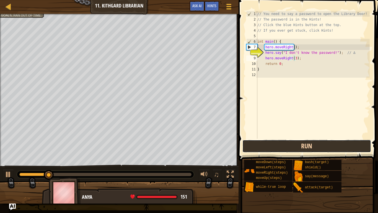
click at [266, 145] on button "Run" at bounding box center [307, 146] width 129 height 13
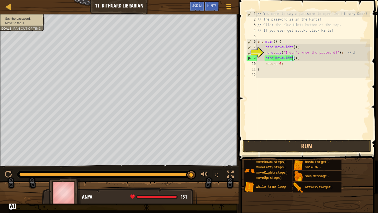
type textarea "hero.moveRight(2);"
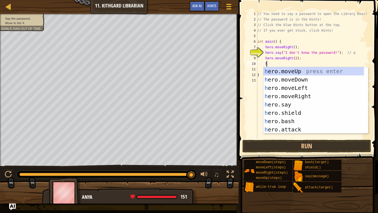
scroll to position [2, 1]
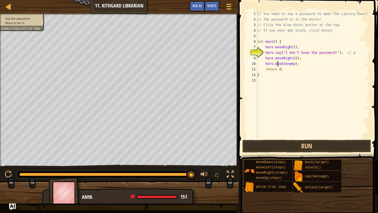
click at [278, 64] on div "// You need to say a password to open the Library Door! // The password is in t…" at bounding box center [313, 80] width 114 height 138
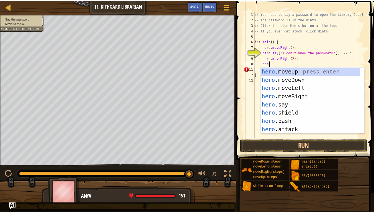
scroll to position [2, 1]
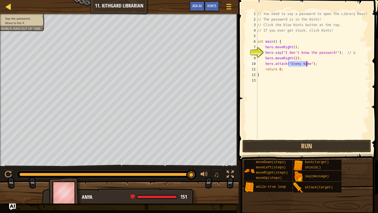
type textarea "hero.attack("Enemy Name");"
click at [7, 7] on div at bounding box center [8, 6] width 7 height 7
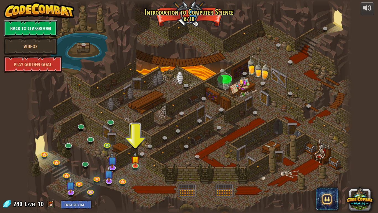
click at [34, 30] on link "Back to Classroom" at bounding box center [30, 28] width 53 height 17
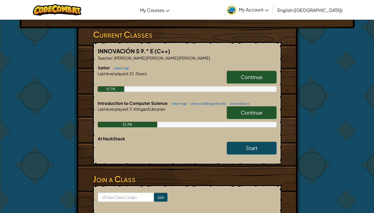
scroll to position [97, 0]
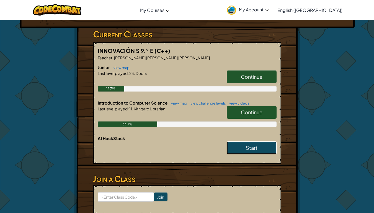
click at [258, 141] on link "Start" at bounding box center [252, 147] width 50 height 13
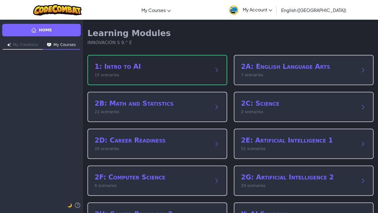
click at [213, 56] on div "1: Intro to AI 15 scenarios" at bounding box center [158, 70] width 140 height 30
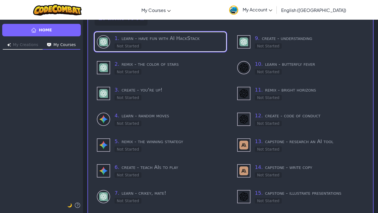
scroll to position [46, 0]
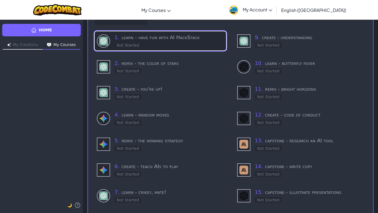
click at [203, 46] on div "1 . learn - have fun with AI HackStack Not Started" at bounding box center [169, 41] width 109 height 15
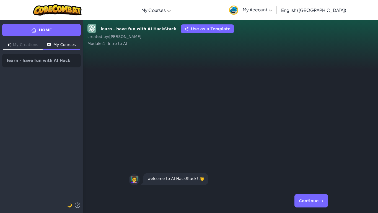
click at [314, 166] on button "Continue →" at bounding box center [312, 200] width 34 height 13
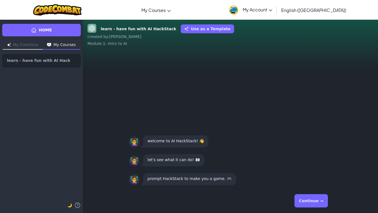
click at [314, 166] on button "Continue →" at bounding box center [312, 200] width 34 height 13
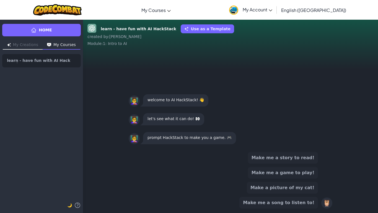
click at [294, 166] on button "Make me a game to play!" at bounding box center [283, 173] width 70 height 12
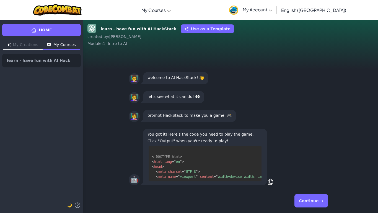
click at [305, 166] on button "Continue →" at bounding box center [312, 200] width 34 height 13
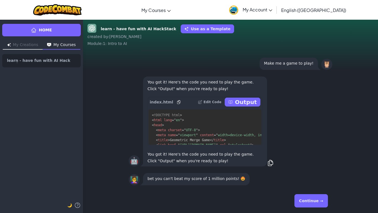
click at [305, 166] on button "Continue →" at bounding box center [312, 200] width 34 height 13
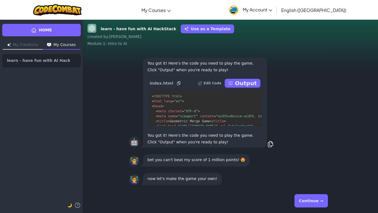
click at [305, 166] on button "Continue →" at bounding box center [312, 200] width 34 height 13
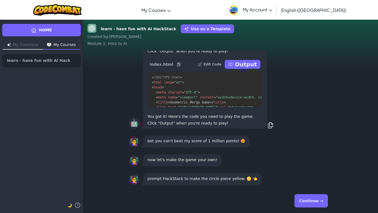
click at [305, 166] on button "Continue →" at bounding box center [312, 200] width 34 height 13
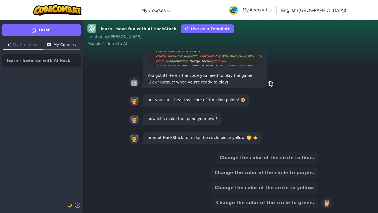
click at [301, 163] on div "Change the color of the circle to blue." at bounding box center [267, 158] width 102 height 12
click at [293, 157] on button "Change the color of the circle to blue." at bounding box center [267, 158] width 102 height 12
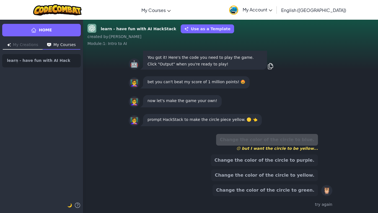
click at [284, 166] on button "Change the color of the circle to yellow." at bounding box center [264, 175] width 107 height 12
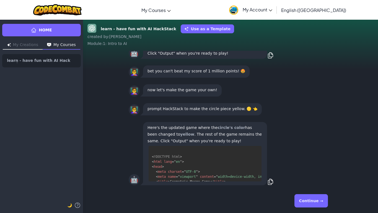
scroll to position [15, 0]
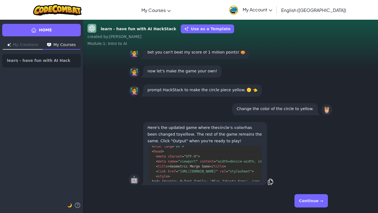
click at [306, 166] on button "Continue →" at bounding box center [312, 200] width 34 height 13
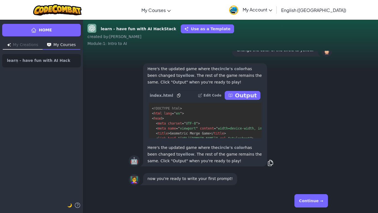
click at [306, 166] on button "Continue →" at bounding box center [312, 200] width 34 height 13
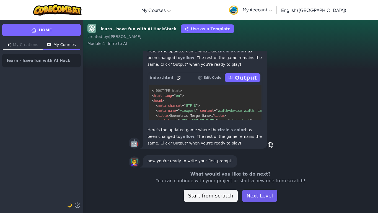
click at [258, 166] on button "Next Level" at bounding box center [259, 195] width 35 height 12
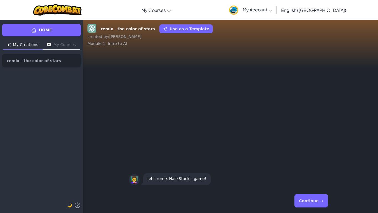
click at [317, 166] on button "Continue →" at bounding box center [312, 200] width 34 height 13
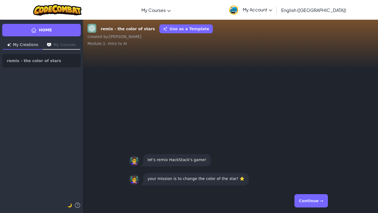
click at [317, 166] on button "Continue →" at bounding box center [312, 200] width 34 height 13
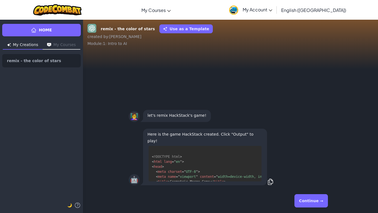
scroll to position [65, 0]
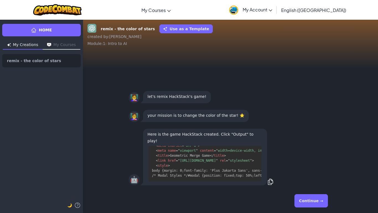
click at [317, 166] on button "Continue →" at bounding box center [312, 200] width 34 height 13
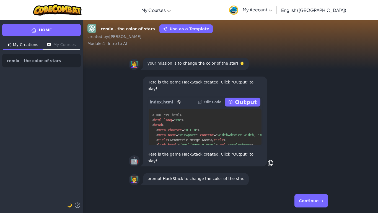
click at [317, 166] on button "Continue →" at bounding box center [312, 200] width 34 height 13
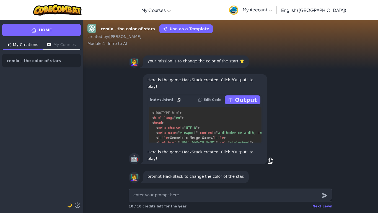
type textarea "x"
type textarea "c"
type textarea "x"
type textarea "ch"
type textarea "x"
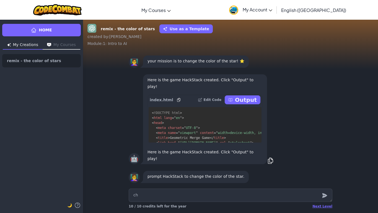
type textarea "cha"
type textarea "x"
type textarea "chan"
type textarea "x"
type textarea "[PERSON_NAME]"
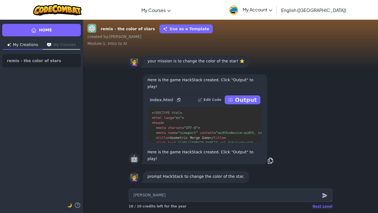
type textarea "x"
type textarea "change"
type textarea "x"
type textarea "change"
type textarea "x"
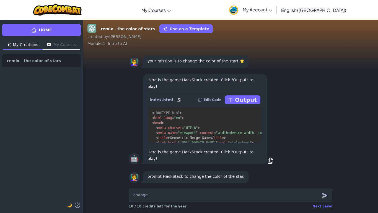
type textarea "change t"
type textarea "x"
type textarea "change th"
type textarea "x"
type textarea "change the"
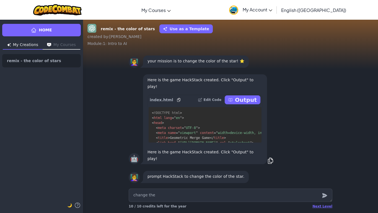
type textarea "x"
type textarea "change the"
type textarea "x"
type textarea "change the c"
type textarea "x"
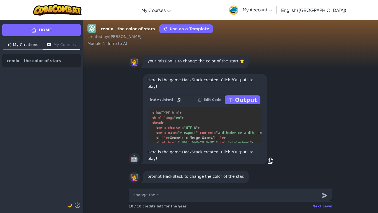
type textarea "change the co"
type textarea "x"
type textarea "change the col"
type textarea "x"
type textarea "change the colo"
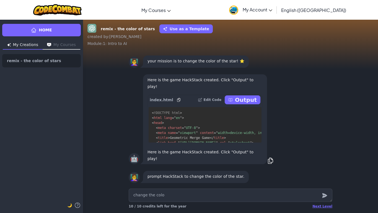
type textarea "x"
type textarea "change the color"
type textarea "x"
type textarea "change the coloro"
type textarea "x"
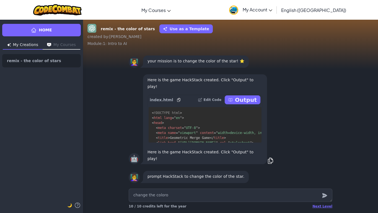
type textarea "change the colorof"
type textarea "x"
type textarea "change the colorof"
type textarea "x"
type textarea "change the colorof t"
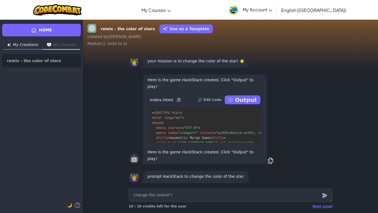
type textarea "x"
type textarea "change the colorof th"
type textarea "x"
type textarea "change the colorof the"
type textarea "x"
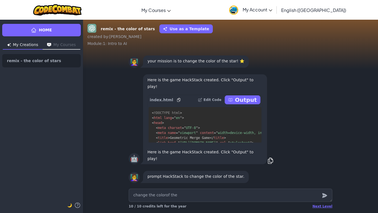
type textarea "change the colorof the"
type textarea "x"
type textarea "change the colorof the s"
type textarea "x"
type textarea "change the colorof the sa"
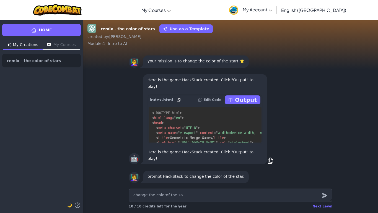
type textarea "x"
type textarea "change the colorof the s"
type textarea "x"
type textarea "change the colorof the sr"
type textarea "x"
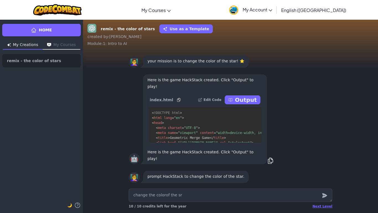
type textarea "change the colorof the s"
type textarea "x"
type textarea "change the colorof the"
type textarea "x"
type textarea "change the colorof the"
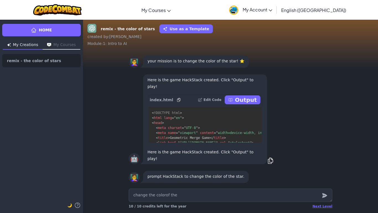
type textarea "x"
type textarea "change the colorof th"
type textarea "x"
type textarea "change the colorof t"
type textarea "x"
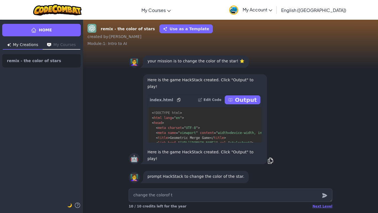
type textarea "change the colorof"
type textarea "x"
type textarea "change the colorof"
type textarea "x"
type textarea "change the coloro"
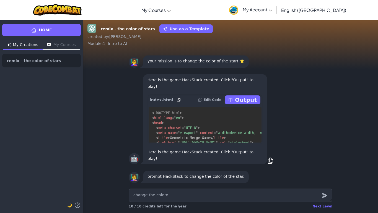
type textarea "x"
type textarea "change the color"
type textarea "x"
type textarea "change the color"
type textarea "x"
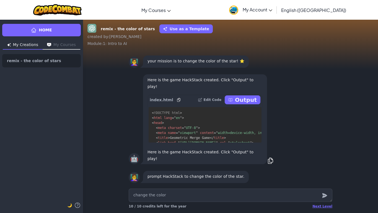
type textarea "change the color o"
type textarea "x"
type textarea "change the color of"
type textarea "x"
type textarea "change the color of"
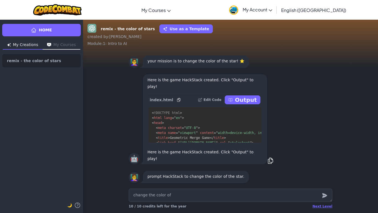
type textarea "x"
type textarea "change the color of t"
type textarea "x"
type textarea "change the color of th"
type textarea "x"
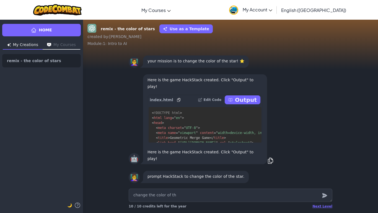
type textarea "change the color of the"
type textarea "x"
type textarea "change the color of the"
type textarea "x"
type textarea "change the color of the s"
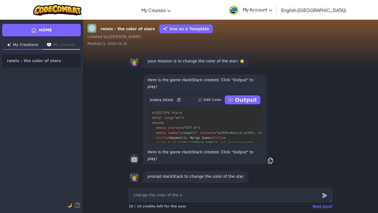
type textarea "x"
type textarea "change the color of the st"
type textarea "x"
type textarea "change the color of the sta"
type textarea "x"
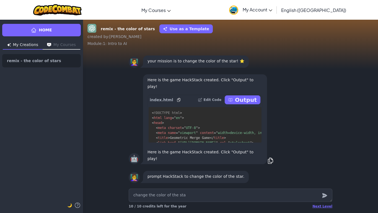
type textarea "change the color of the star"
type textarea "x"
type textarea "change the color of the star"
type textarea "x"
type textarea "change the color of the star y"
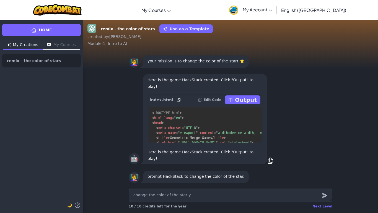
type textarea "x"
type textarea "change the color of the star ye"
type textarea "x"
type textarea "change the color of the star yel"
type textarea "x"
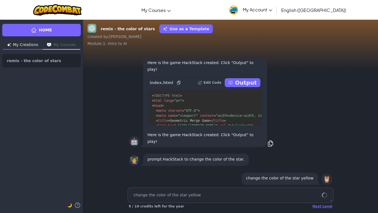
scroll to position [0, 0]
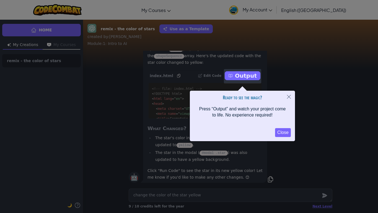
click at [284, 132] on button "Close" at bounding box center [283, 132] width 16 height 9
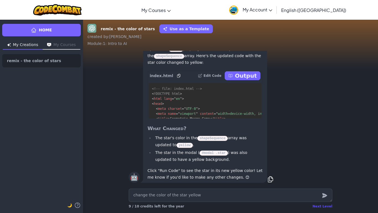
click at [326, 166] on div "Next Level" at bounding box center [323, 206] width 20 height 4
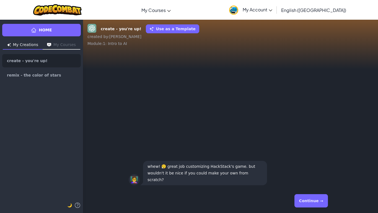
click at [326, 166] on button "Continue →" at bounding box center [312, 200] width 34 height 13
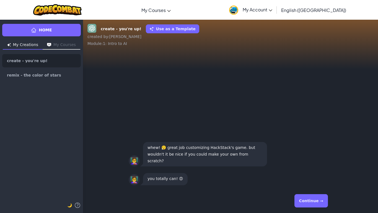
click at [326, 166] on button "Continue →" at bounding box center [312, 200] width 34 height 13
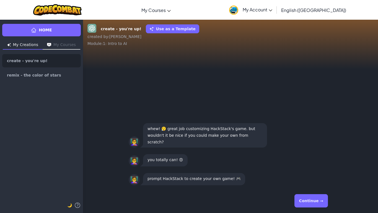
click at [326, 166] on button "Continue →" at bounding box center [312, 200] width 34 height 13
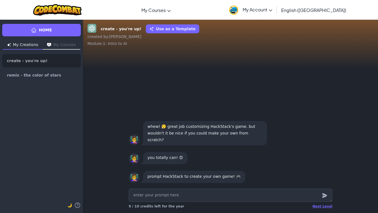
click at [326, 166] on div "Next Level" at bounding box center [323, 206] width 20 height 4
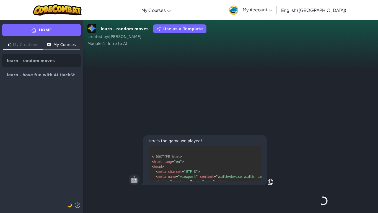
click at [326, 204] on div "Continue →" at bounding box center [231, 201] width 204 height 20
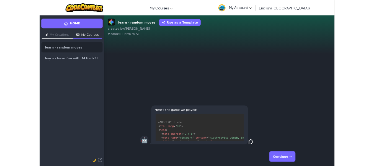
scroll to position [100, 0]
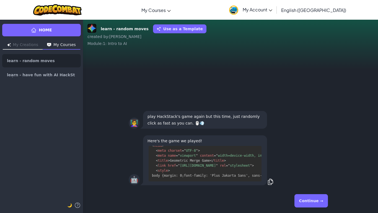
click at [326, 204] on button "Continue →" at bounding box center [312, 200] width 34 height 13
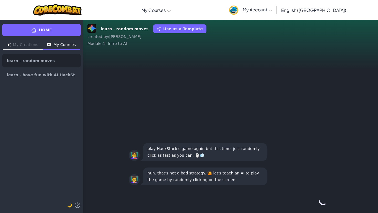
click at [326, 204] on div "Continue →" at bounding box center [231, 201] width 204 height 20
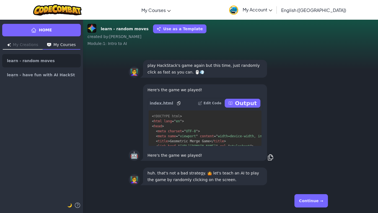
click at [326, 204] on button "Continue →" at bounding box center [312, 200] width 34 height 13
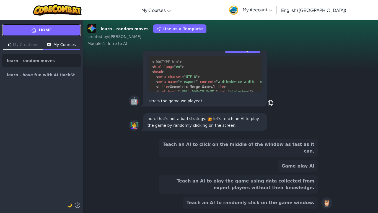
click at [40, 35] on link "Home" at bounding box center [41, 30] width 79 height 12
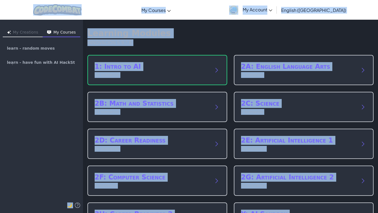
click at [40, 35] on button "My Creations" at bounding box center [23, 32] width 40 height 9
click at [71, 101] on div "My Creations My Courses create - you're up! remix - the color of stars 🌙" at bounding box center [41, 115] width 83 height 193
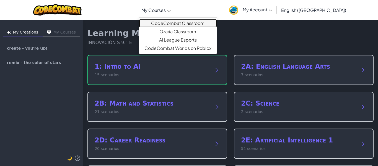
click at [186, 21] on link "CodeCombat Classroom" at bounding box center [178, 23] width 78 height 8
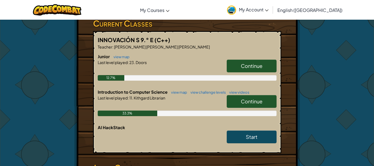
scroll to position [107, 0]
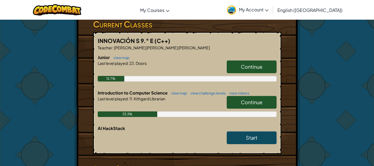
click at [235, 96] on link "Continue" at bounding box center [252, 102] width 50 height 13
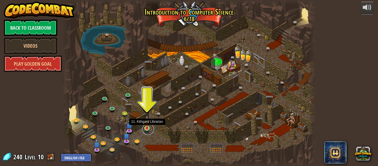
click at [146, 130] on link at bounding box center [148, 129] width 11 height 11
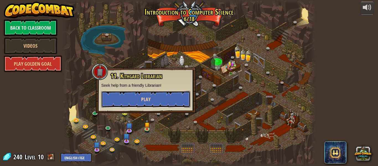
click at [159, 102] on button "Play" at bounding box center [145, 99] width 89 height 17
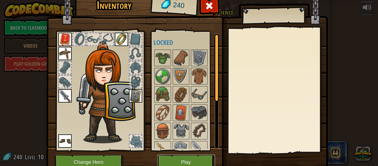
click at [189, 161] on button "Play" at bounding box center [186, 162] width 58 height 15
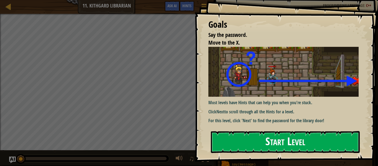
click at [237, 138] on button "Start Level" at bounding box center [285, 142] width 149 height 22
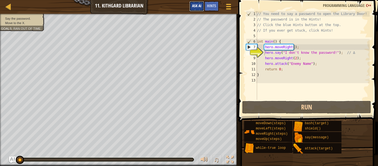
click at [198, 3] on button "Ask AI" at bounding box center [196, 6] width 15 height 10
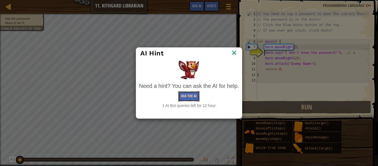
click at [191, 96] on button "Ask the AI" at bounding box center [188, 96] width 21 height 10
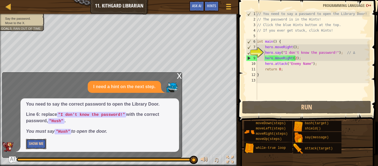
click at [43, 146] on button "Show Me" at bounding box center [36, 144] width 20 height 10
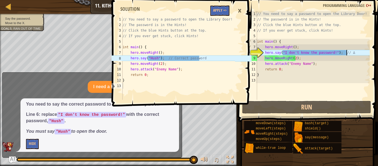
click at [350, 52] on div "// You need to say a password to open the Library Door! // The password is in t…" at bounding box center [313, 61] width 114 height 100
click at [333, 55] on div "// You need to say a password to open the Library Door! // The password is in t…" at bounding box center [313, 61] width 114 height 100
click at [356, 52] on div "// You need to say a password to open the Library Door! // The password is in t…" at bounding box center [313, 61] width 114 height 100
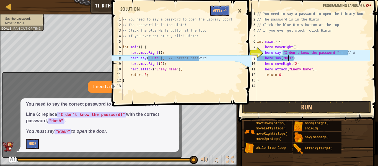
scroll to position [2, 3]
click at [297, 70] on div "// You need to say a password to open the Library Door! // The password is in t…" at bounding box center [313, 61] width 114 height 100
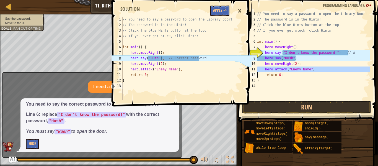
click at [297, 70] on div "// You need to say a password to open the Library Door! // The password is in t…" at bounding box center [313, 61] width 114 height 100
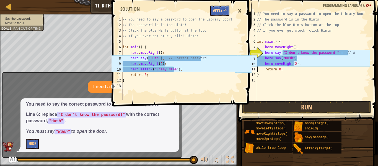
type textarea "return 0;"
click at [220, 11] on button "Apply =>" at bounding box center [219, 11] width 19 height 10
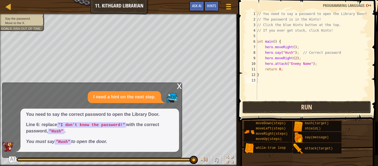
click at [286, 110] on button "Run" at bounding box center [306, 107] width 129 height 13
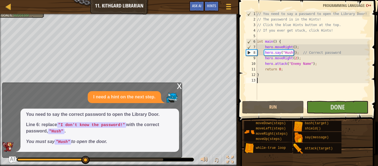
click at [301, 64] on div "// You need to say a password to open the Library Door! // The password is in t…" at bounding box center [313, 61] width 114 height 100
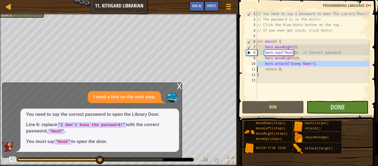
click at [301, 64] on div "// You need to say a password to open the Library Door! // The password is in t…" at bounding box center [313, 61] width 114 height 100
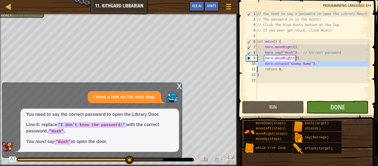
click at [301, 64] on div "// You need to say a password to open the Library Door! // The password is in t…" at bounding box center [313, 55] width 114 height 89
click at [301, 64] on div "// You need to say a password to open the Library Door! // The password is in t…" at bounding box center [313, 61] width 114 height 100
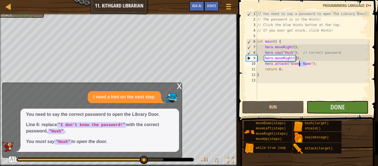
click at [301, 64] on div "// You need to say a password to open the Library Door! // The password is in t…" at bounding box center [313, 55] width 114 height 89
click at [301, 64] on div "// You need to say a password to open the Library Door! // The password is in t…" at bounding box center [313, 61] width 114 height 100
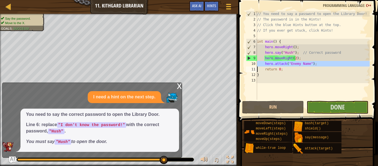
click at [301, 64] on div "// You need to say a password to open the Library Door! // The password is in t…" at bounding box center [313, 61] width 114 height 100
type textarea "return 0;"
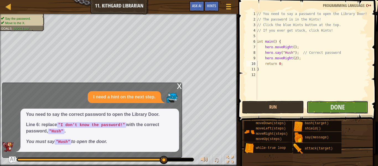
click at [312, 109] on button "Done" at bounding box center [338, 107] width 62 height 13
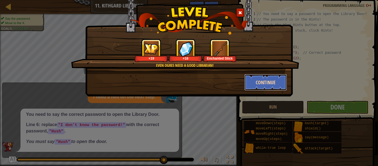
click at [267, 84] on button "Continue" at bounding box center [266, 82] width 43 height 17
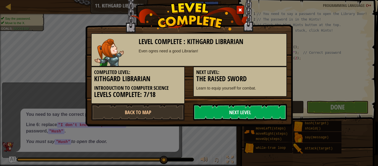
click at [258, 117] on link "Next Level" at bounding box center [240, 112] width 94 height 17
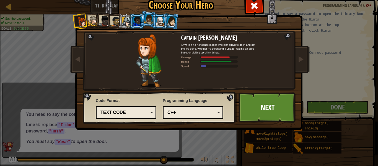
click at [258, 117] on link "Next" at bounding box center [268, 107] width 58 height 30
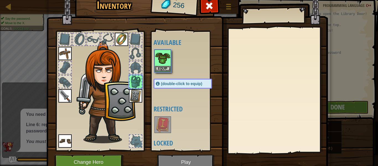
scroll to position [1, 0]
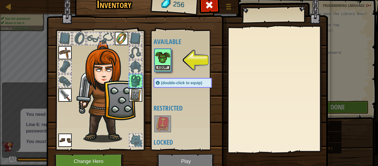
click at [165, 69] on button "Equip" at bounding box center [163, 68] width 16 height 6
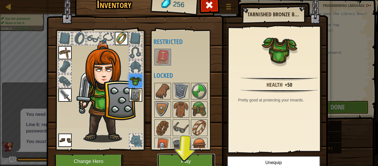
click at [194, 158] on button "Play" at bounding box center [186, 161] width 58 height 15
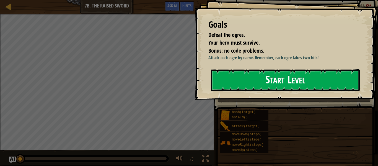
click at [224, 96] on div "Goals Defeat the ogres. Your hero must survive. Bonus: no code problems. Attack…" at bounding box center [287, 50] width 184 height 100
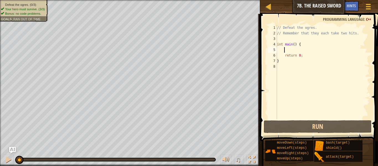
click at [291, 51] on div "// Defeat the ogres. // Remember that they each take two hits. int main ( ) { r…" at bounding box center [323, 77] width 94 height 105
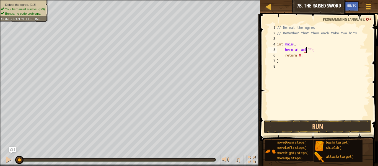
scroll to position [2, 2]
type textarea "hero.attack("Rig");"
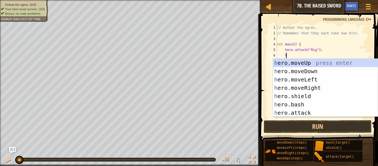
scroll to position [2, 1]
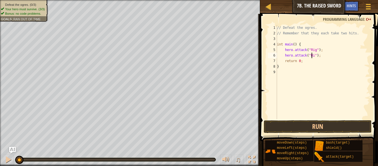
type textarea "hero.attack("Rig");"
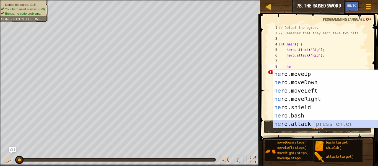
type textarea "hero.attack("Enemy Name");"
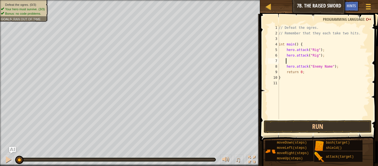
click at [290, 58] on div "// Defeat the ogres. // Remember that they each take two hits. int main ( ) { h…" at bounding box center [324, 77] width 92 height 105
click at [314, 68] on div "// Defeat the ogres. // Remember that they each take two hits. int main ( ) { h…" at bounding box center [324, 77] width 92 height 105
click at [283, 51] on div "// Defeat the ogres. // Remember that they each take two hits. int main ( ) { h…" at bounding box center [324, 77] width 92 height 105
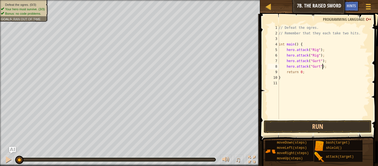
type textarea "hero.attack("Rig");"
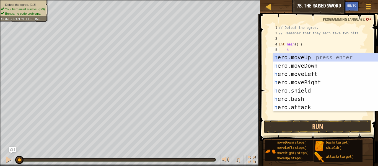
scroll to position [2, 1]
type textarea "her"
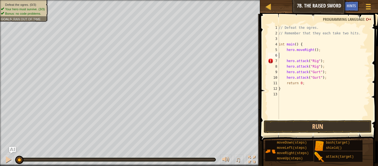
scroll to position [2, 0]
click at [325, 63] on div "// Defeat the ogres. // Remember that they each take two hits. int main ( ) { h…" at bounding box center [324, 77] width 92 height 105
type textarea "hero.attack("Rig");"
type textarea "h"
click at [333, 79] on div "// Defeat the ogres. // Remember that they each take two hits. int main ( ) { h…" at bounding box center [324, 77] width 92 height 105
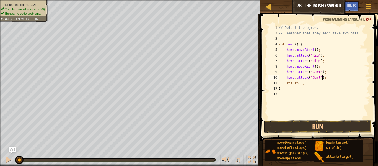
type textarea "hero.attack("Gurt");"
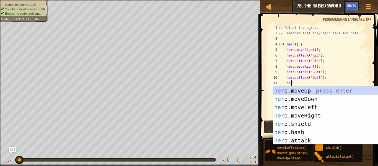
type textarea "hero"
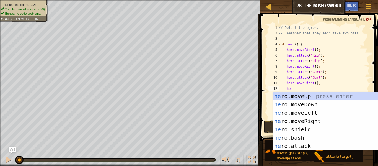
scroll to position [2, 1]
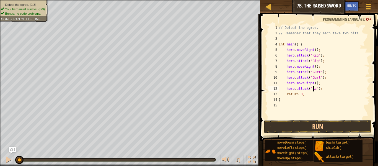
type textarea "hero.attack("Ack");"
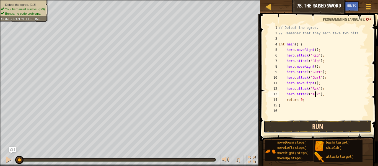
click at [314, 127] on button "Run" at bounding box center [318, 126] width 108 height 13
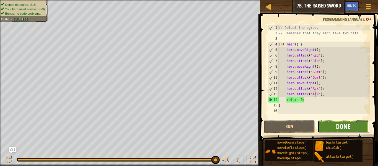
click at [339, 128] on span "Done" at bounding box center [343, 126] width 14 height 9
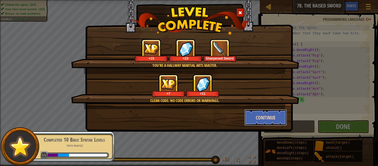
click at [266, 120] on button "Continue" at bounding box center [266, 117] width 43 height 17
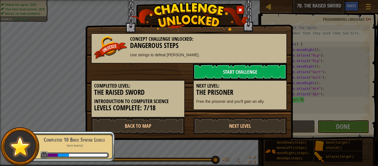
click at [266, 120] on link "Next Level" at bounding box center [240, 125] width 94 height 17
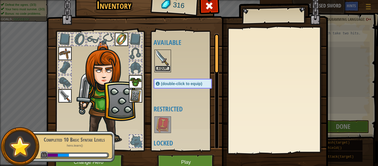
click at [164, 66] on button "Equip" at bounding box center [163, 69] width 16 height 6
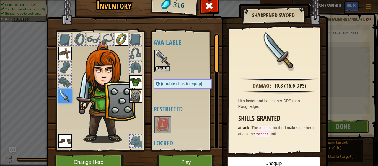
click at [159, 66] on button "Equip" at bounding box center [163, 69] width 16 height 6
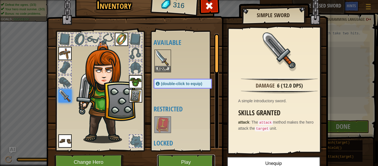
click at [175, 161] on button "Play" at bounding box center [186, 162] width 58 height 15
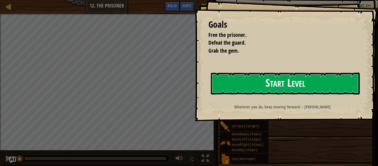
click at [258, 84] on button "Start Level" at bounding box center [285, 84] width 149 height 22
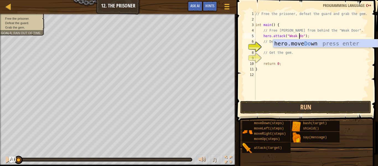
scroll to position [2, 4]
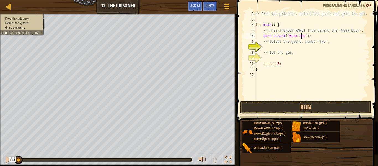
type textarea "hero.attack("Weak door");"
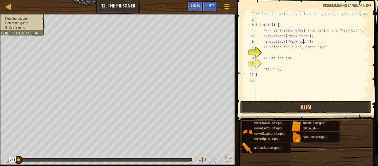
scroll to position [2, 4]
click at [281, 56] on div "// Free the prisoner, defeat the guard and grab the gem. int main ( ) { // Free…" at bounding box center [312, 61] width 115 height 100
type textarea "// Get the gem."
click at [269, 54] on div "// Free the prisoner, defeat the guard and grab the gem. int main ( ) { // Free…" at bounding box center [312, 61] width 115 height 100
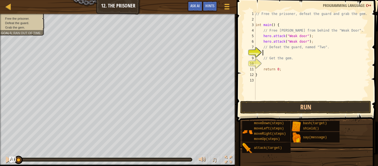
scroll to position [2, 0]
type textarea "hero.attack("Two");"
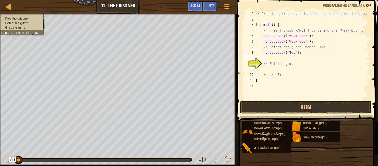
type textarea "W"
click at [262, 53] on div "// Free the prisoner, defeat the guard and grab the gem. int main ( ) { // Free…" at bounding box center [312, 61] width 115 height 100
click at [260, 34] on div "// Free the prisoner, defeat the guard and grab the gem. int main ( ) { // Free…" at bounding box center [312, 61] width 115 height 100
type textarea "// Free Patrick from behind the "Weak Door"."
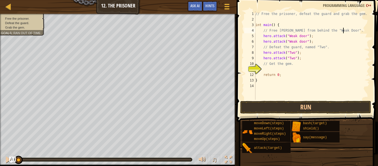
scroll to position [2, 0]
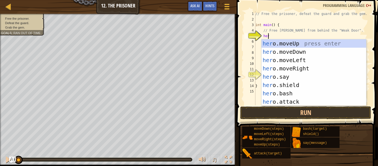
type textarea "hero"
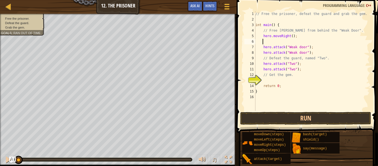
scroll to position [2, 0]
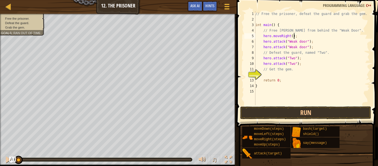
click at [331, 50] on div "// Free the prisoner, defeat the guard and grab the gem. int main ( ) { // Free…" at bounding box center [312, 63] width 115 height 105
type textarea "// Defeat the guard, named "Two"."
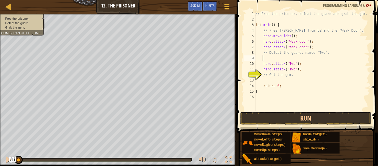
type textarea "h"
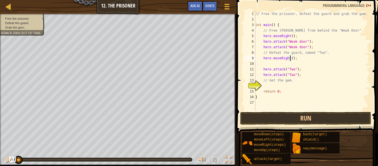
type textarea "hero.moveRight(2);"
type textarea "h"
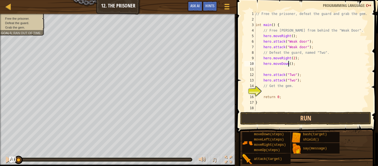
type textarea "hero.moveDown(2);"
type textarea "hero.attack("two");"
click at [276, 91] on div "// Free the prisoner, defeat the guard and grab the gem. int main ( ) { // Free…" at bounding box center [312, 66] width 115 height 111
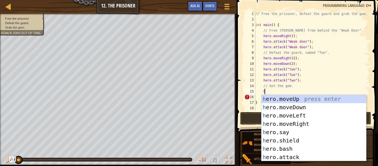
type textarea "he"
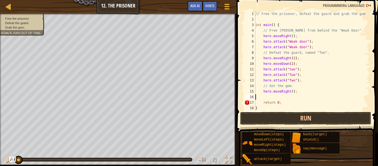
scroll to position [2, 0]
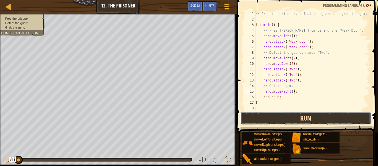
click at [287, 117] on button "Run" at bounding box center [305, 118] width 131 height 13
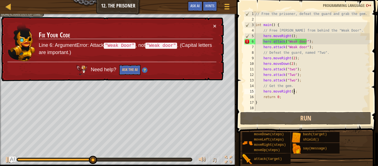
click at [298, 42] on div "// Free the prisoner, defeat the guard and grab the gem. int main ( ) { // Free…" at bounding box center [312, 66] width 115 height 111
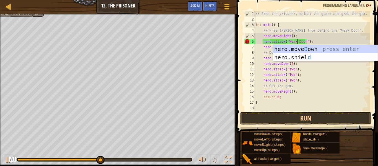
scroll to position [2, 3]
click at [325, 43] on div "// Free the prisoner, defeat the guard and grab the gem. int main ( ) { // Free…" at bounding box center [312, 66] width 115 height 111
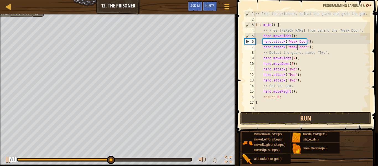
click at [298, 47] on div "// Free the prisoner, defeat the guard and grab the gem. int main ( ) { // Free…" at bounding box center [312, 66] width 115 height 111
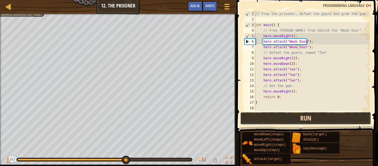
click at [269, 119] on button "Run" at bounding box center [305, 118] width 131 height 13
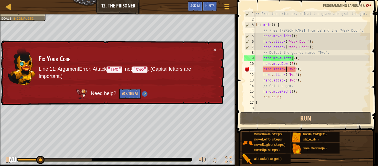
click at [287, 68] on div "// Free the prisoner, defeat the guard and grab the gem. int main ( ) { // Free…" at bounding box center [312, 66] width 115 height 111
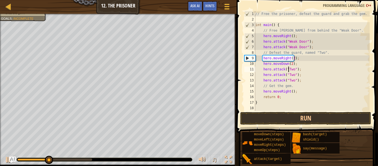
scroll to position [2, 2]
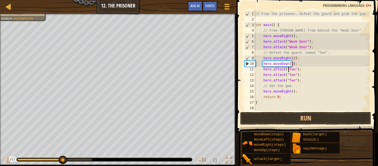
click at [317, 111] on span at bounding box center [308, 58] width 146 height 149
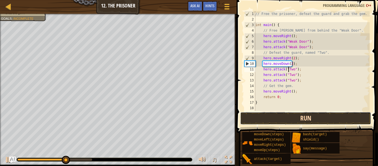
click at [317, 116] on button "Run" at bounding box center [305, 118] width 131 height 13
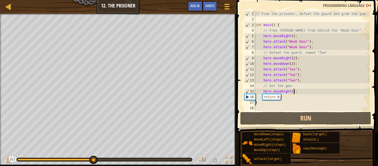
click at [296, 93] on div "// Free the prisoner, defeat the guard and grab the gem. int main ( ) { // Free…" at bounding box center [312, 66] width 115 height 111
type textarea "hero.moveRight();"
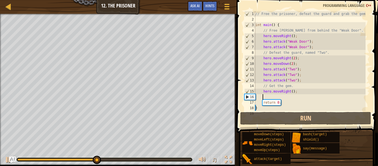
scroll to position [2, 0]
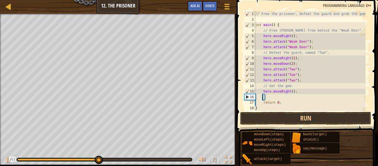
type textarea "h"
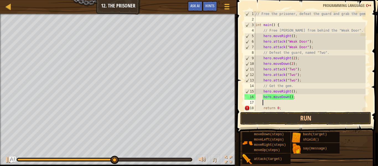
scroll to position [2, 0]
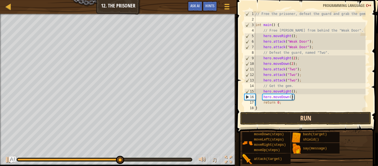
type textarea "hero.moveDown();"
click at [301, 117] on button "Run" at bounding box center [305, 118] width 131 height 13
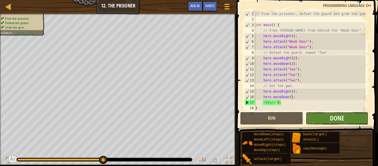
click at [329, 114] on button "Done" at bounding box center [337, 118] width 63 height 13
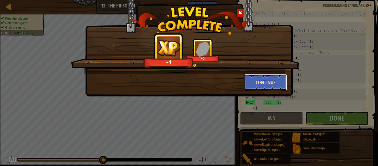
click at [271, 85] on button "Continue" at bounding box center [266, 82] width 43 height 17
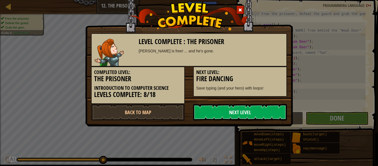
click at [248, 113] on link "Next Level" at bounding box center [240, 112] width 94 height 17
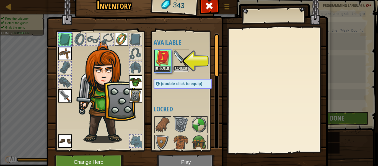
click at [173, 69] on button "Equip" at bounding box center [181, 69] width 16 height 6
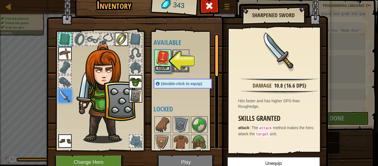
click at [164, 68] on button "Equip" at bounding box center [163, 69] width 16 height 6
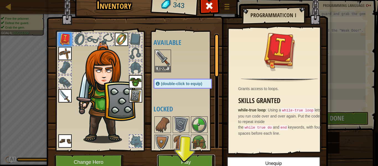
click at [189, 165] on button "Play" at bounding box center [186, 162] width 58 height 15
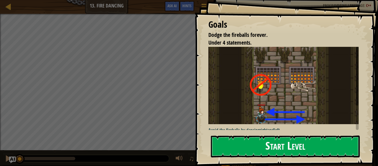
click at [237, 145] on button "Start Level" at bounding box center [285, 146] width 149 height 22
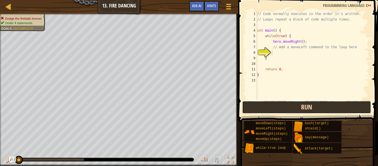
click at [292, 104] on button "Run" at bounding box center [306, 107] width 129 height 13
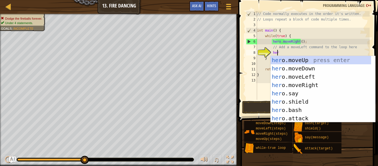
type textarea "hero"
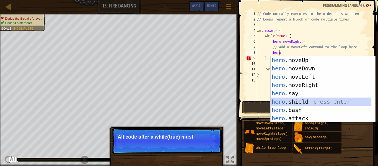
click at [294, 102] on div "hero .moveUp press enter hero .moveDown press enter hero .moveLeft press enter …" at bounding box center [321, 97] width 101 height 83
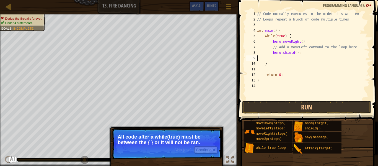
scroll to position [2, 0]
click at [282, 60] on div "// Code normally executes in the order it's written. // Loops repeat a block of…" at bounding box center [313, 61] width 114 height 100
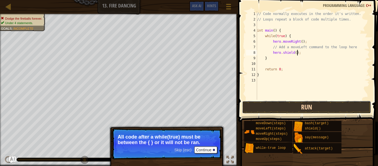
click at [283, 105] on button "Run" at bounding box center [306, 107] width 129 height 13
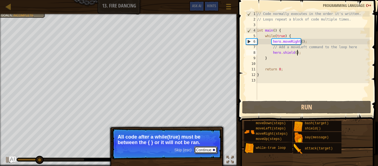
click at [213, 147] on button "Continue" at bounding box center [205, 149] width 23 height 7
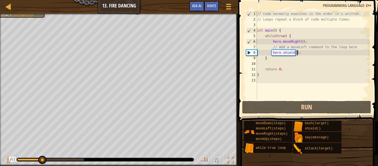
scroll to position [2, 3]
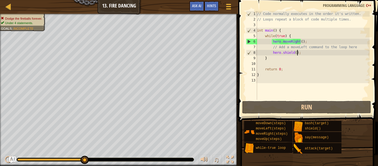
click at [291, 54] on div "// Code normally executes in the order it's written. // Loops repeat a block of…" at bounding box center [313, 61] width 114 height 100
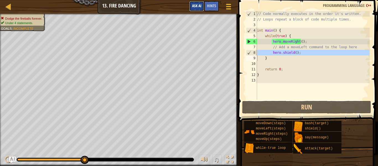
click at [200, 6] on span "Ask AI" at bounding box center [196, 5] width 9 height 5
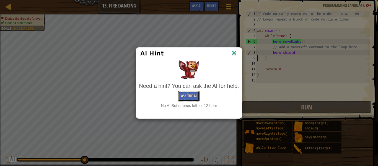
click at [189, 97] on button "Ask the AI" at bounding box center [188, 96] width 21 height 10
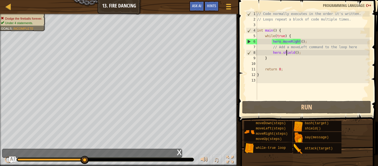
click at [287, 53] on div "// Code normally executes in the order it's written. // Loops repeat a block of…" at bounding box center [313, 61] width 114 height 100
click at [296, 53] on div "// Code normally executes in the order it's written. // Loops repeat a block of…" at bounding box center [313, 61] width 114 height 100
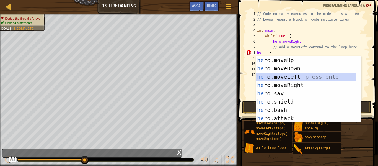
type textarea "hero.moveLeft() }"
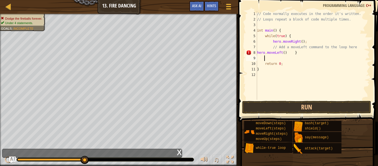
scroll to position [2, 0]
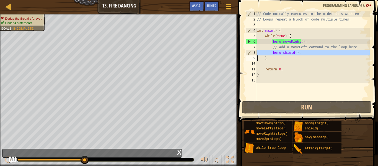
click at [278, 53] on div "// Code normally executes in the order it's written. // Loops repeat a block of…" at bounding box center [313, 55] width 114 height 89
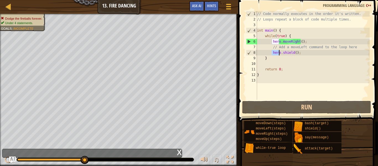
click at [278, 53] on div "// Code normally executes in the order it's written. // Loops repeat a block of…" at bounding box center [313, 61] width 114 height 100
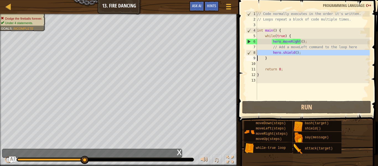
click at [278, 53] on div "// Code normally executes in the order it's written. // Loops repeat a block of…" at bounding box center [313, 61] width 114 height 100
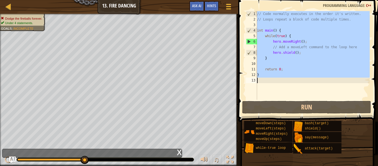
click at [278, 53] on div "// Code normally executes in the order it's written. // Loops repeat a block of…" at bounding box center [313, 61] width 114 height 100
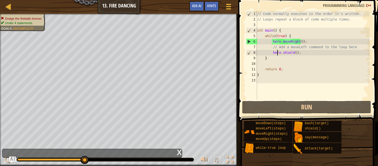
click at [286, 51] on div "// Code normally executes in the order it's written. // Loops repeat a block of…" at bounding box center [313, 61] width 114 height 100
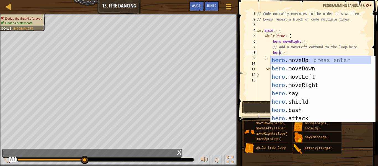
scroll to position [2, 2]
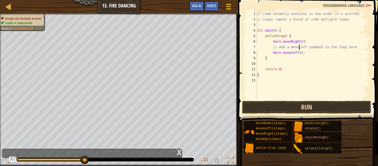
type textarea "hero.moveLeft();"
type textarea "h"
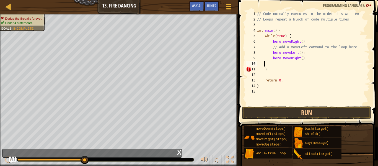
scroll to position [2, 0]
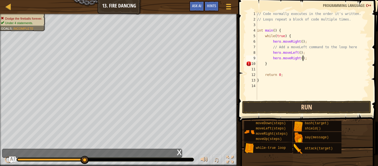
type textarea "hero.moveRight();"
click at [287, 105] on button "Run" at bounding box center [306, 107] width 129 height 13
click at [262, 70] on div "// Code normally executes in the order it's written. // Loops repeat a block of…" at bounding box center [313, 61] width 114 height 100
